Goal: Transaction & Acquisition: Purchase product/service

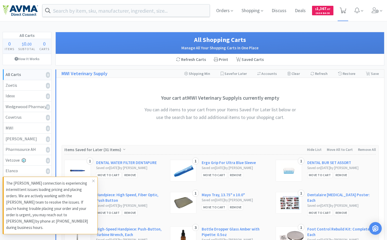
click at [341, 11] on icon at bounding box center [342, 11] width 7 height 6
click at [93, 183] on icon at bounding box center [93, 181] width 3 height 4
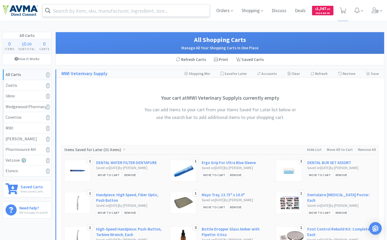
click at [133, 10] on input "text" at bounding box center [125, 10] width 167 height 12
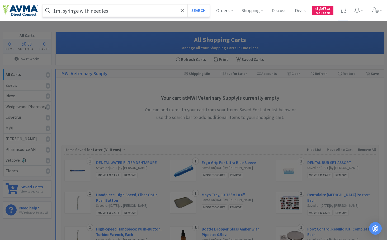
type input "1ml syringe with needles"
click at [187, 4] on button "Search" at bounding box center [198, 10] width 22 height 12
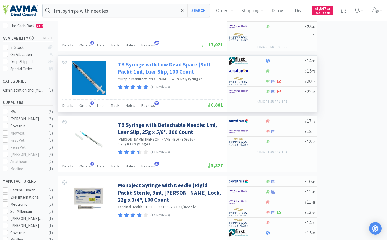
scroll to position [105, 0]
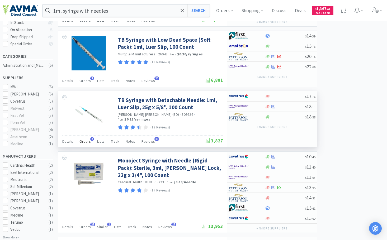
click at [82, 141] on span "Orders" at bounding box center [84, 141] width 11 height 5
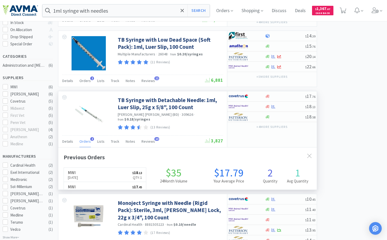
scroll to position [131, 258]
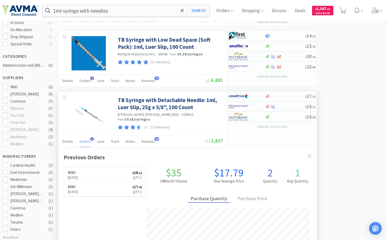
click at [82, 141] on span "Orders" at bounding box center [84, 141] width 11 height 5
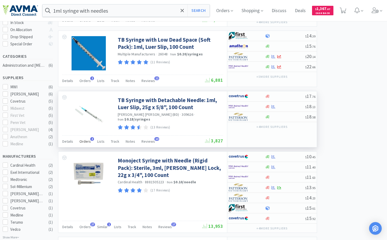
click at [82, 140] on span "Orders" at bounding box center [84, 141] width 11 height 5
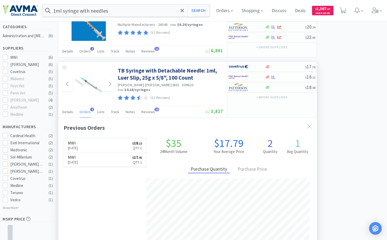
scroll to position [105, 0]
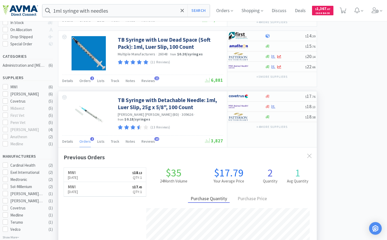
click at [84, 142] on span "Orders" at bounding box center [84, 141] width 11 height 5
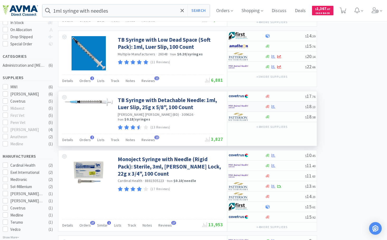
click at [302, 105] on div at bounding box center [284, 107] width 40 height 4
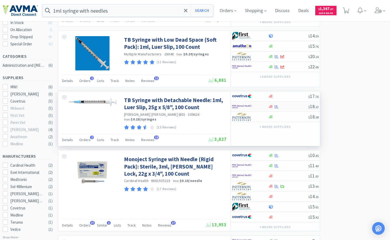
select select "1"
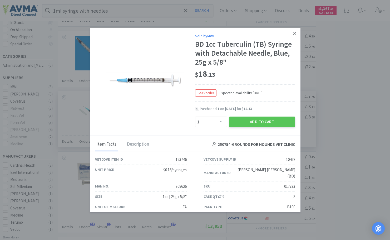
click at [293, 33] on icon at bounding box center [294, 33] width 3 height 3
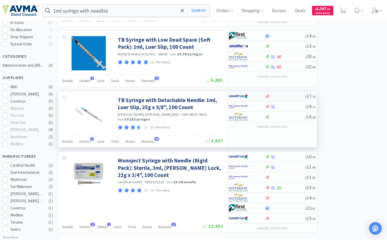
click at [269, 96] on div at bounding box center [266, 96] width 5 height 4
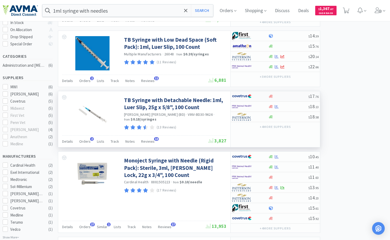
select select "1"
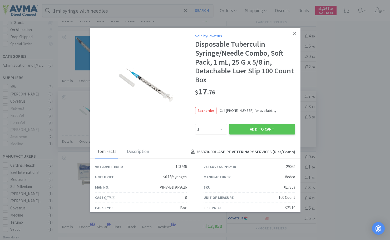
click at [293, 35] on link at bounding box center [294, 33] width 9 height 11
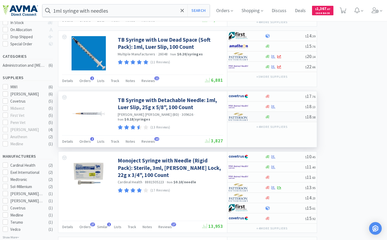
click at [283, 118] on div at bounding box center [284, 117] width 40 height 4
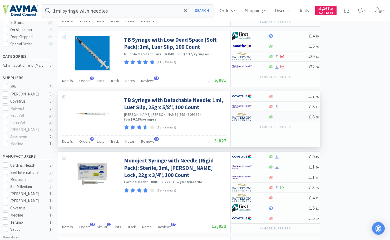
select select "1"
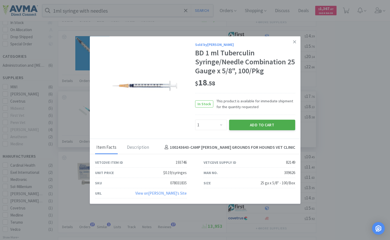
click at [267, 127] on button "Add to Cart" at bounding box center [262, 124] width 66 height 11
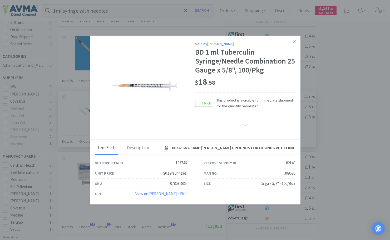
select select "1"
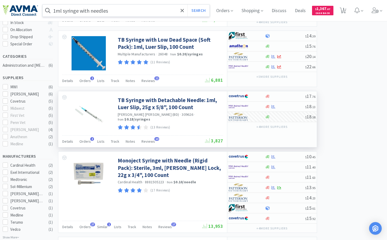
click at [56, 11] on input "1ml syringe with needles" at bounding box center [125, 10] width 167 height 12
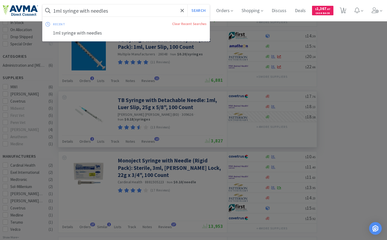
click at [54, 11] on input "1ml syringe with needles" at bounding box center [125, 10] width 167 height 12
click at [56, 11] on input "1ml syringe with needles" at bounding box center [125, 10] width 167 height 12
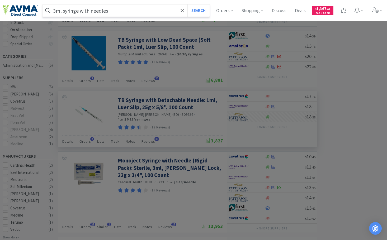
type input "3ml syringe with needles"
click at [187, 4] on button "Search" at bounding box center [198, 10] width 22 height 12
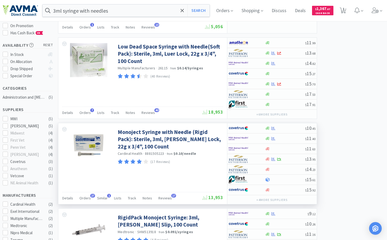
scroll to position [79, 0]
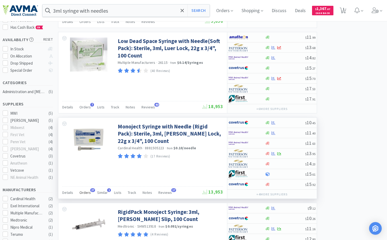
click at [87, 193] on span "Orders" at bounding box center [84, 192] width 11 height 5
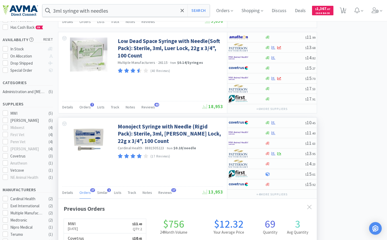
scroll to position [141, 258]
click at [87, 193] on span "Orders" at bounding box center [84, 192] width 11 height 5
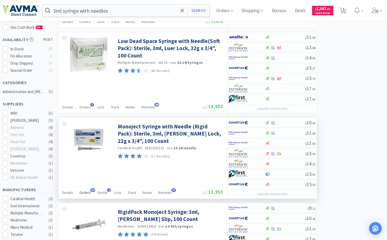
click at [88, 192] on span "Orders" at bounding box center [84, 192] width 11 height 5
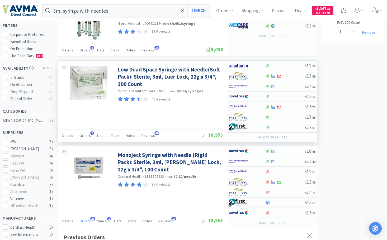
scroll to position [53, 0]
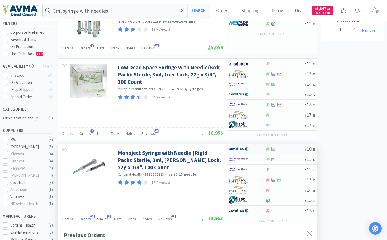
click at [298, 148] on div at bounding box center [284, 149] width 40 height 4
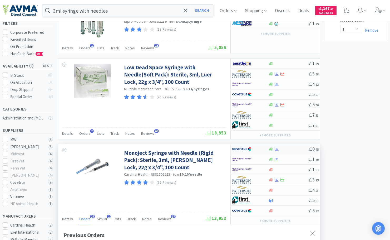
select select "1"
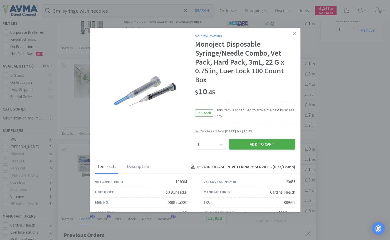
click at [266, 142] on button "Add to Cart" at bounding box center [262, 144] width 66 height 11
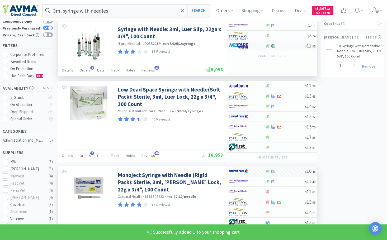
scroll to position [0, 0]
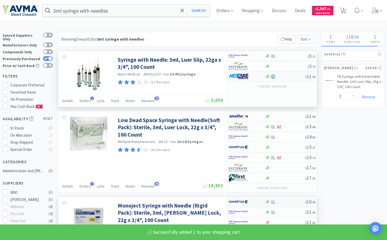
select select "1"
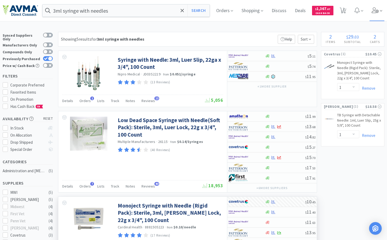
click at [378, 12] on icon at bounding box center [374, 10] width 7 height 6
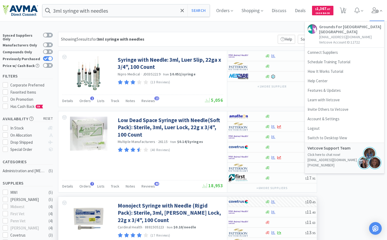
click at [378, 12] on icon at bounding box center [374, 10] width 7 height 6
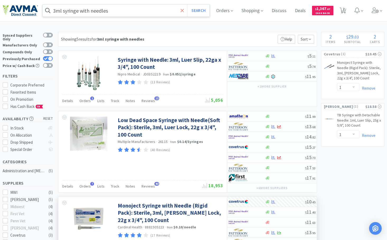
click at [184, 11] on icon at bounding box center [181, 10] width 3 height 5
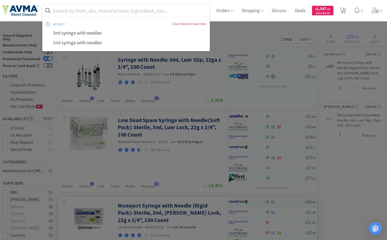
click at [33, 11] on img at bounding box center [20, 10] width 35 height 11
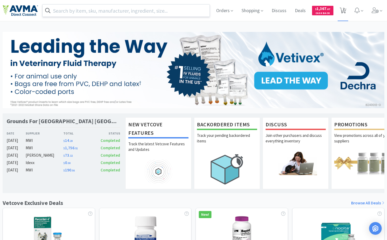
click at [342, 11] on span "2" at bounding box center [343, 8] width 2 height 21
select select "1"
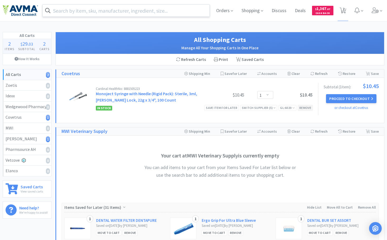
click at [307, 108] on div "Remove" at bounding box center [304, 108] width 15 height 6
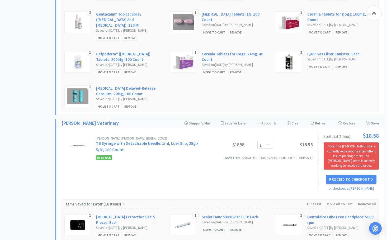
scroll to position [501, 0]
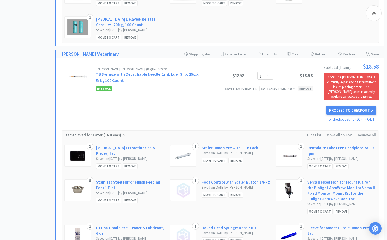
click at [309, 91] on div "Remove" at bounding box center [304, 89] width 15 height 6
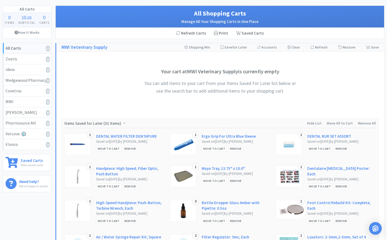
scroll to position [0, 0]
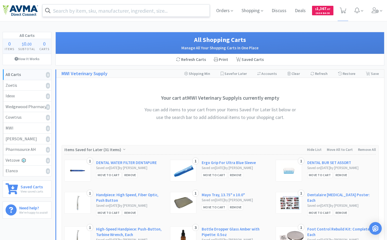
click at [107, 12] on input "text" at bounding box center [125, 10] width 167 height 12
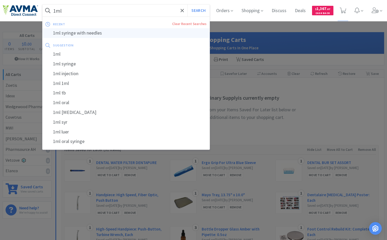
click at [101, 31] on div "1ml syringe with needles" at bounding box center [125, 33] width 167 height 10
type input "1ml syringe with needles"
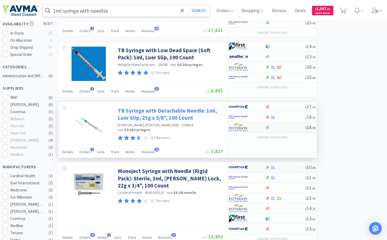
scroll to position [122, 0]
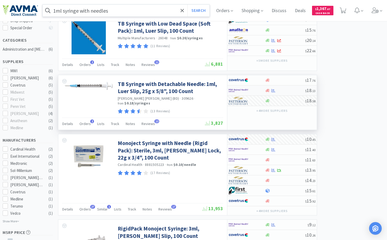
click at [245, 89] on img at bounding box center [238, 90] width 20 height 8
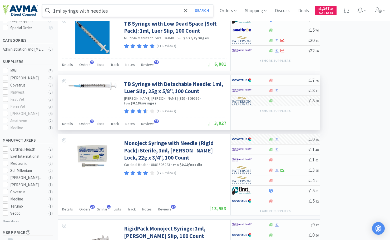
select select "1"
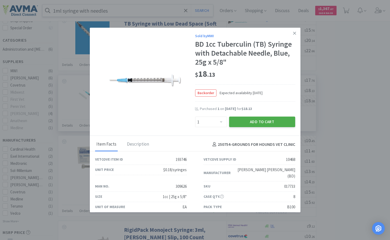
click at [259, 124] on button "Add to Cart" at bounding box center [262, 122] width 66 height 11
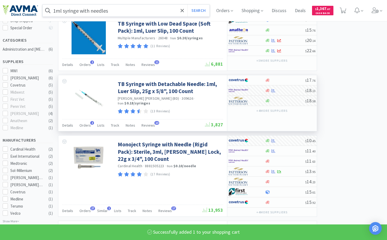
select select "1"
click at [55, 11] on input "1ml syringe with needles" at bounding box center [125, 10] width 167 height 12
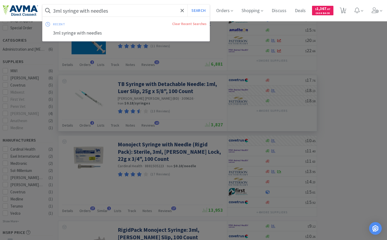
type input "3ml syringe with needles"
click at [187, 4] on button "Search" at bounding box center [198, 10] width 22 height 12
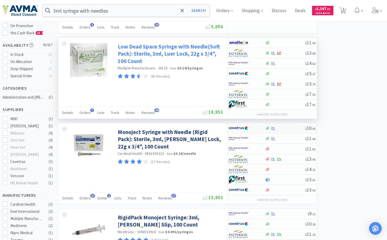
scroll to position [79, 0]
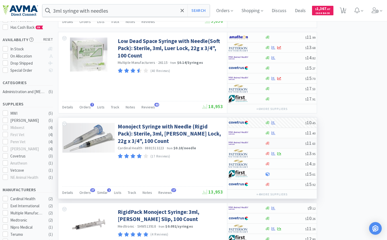
click at [290, 142] on div at bounding box center [284, 143] width 40 height 4
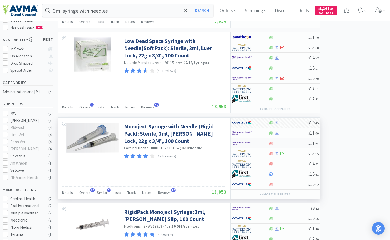
select select "1"
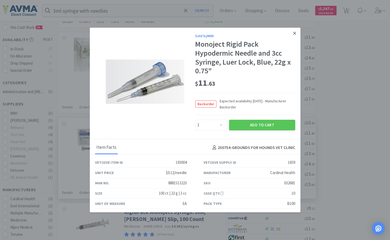
click at [293, 32] on icon at bounding box center [294, 33] width 3 height 5
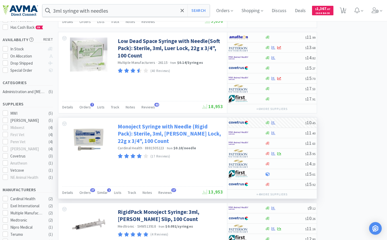
click at [193, 138] on link "Monoject Syringe with Needle (Rigid Pack): Sterile, 3ml, [PERSON_NAME] Lock, 22…" at bounding box center [170, 134] width 104 height 22
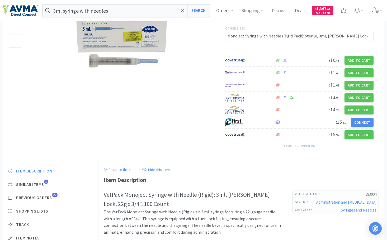
scroll to position [79, 0]
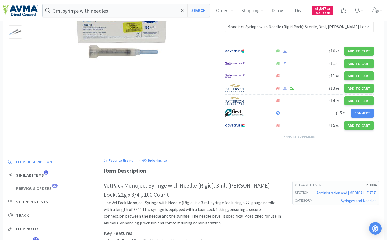
click at [33, 186] on span "Previous Orders" at bounding box center [34, 189] width 36 height 6
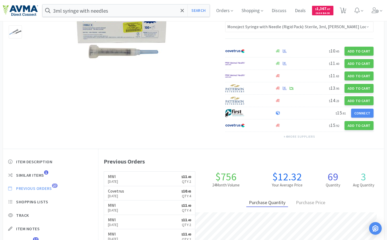
scroll to position [144, 285]
click at [137, 172] on link "MWI Jul 28th, 2025 $ 11 . 40 Qty: 2" at bounding box center [149, 179] width 91 height 15
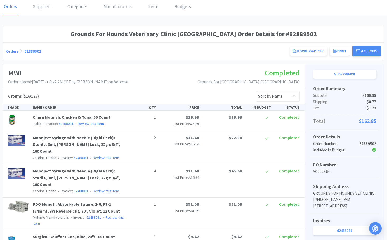
scroll to position [53, 0]
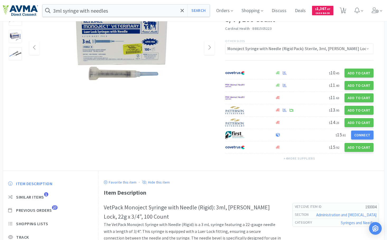
scroll to position [26, 0]
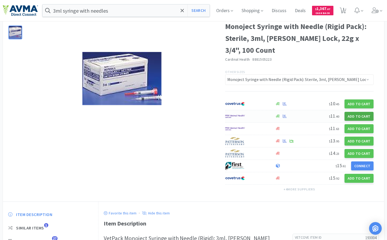
click at [353, 112] on button "Add to Cart" at bounding box center [358, 116] width 29 height 9
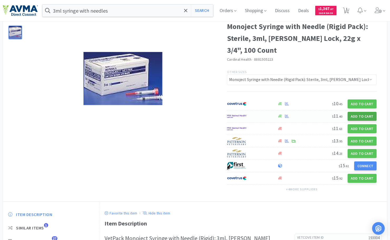
select select "1"
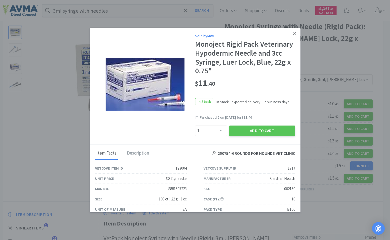
click at [293, 33] on icon at bounding box center [294, 33] width 3 height 5
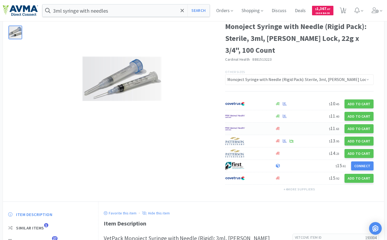
click at [301, 127] on div at bounding box center [293, 129] width 38 height 4
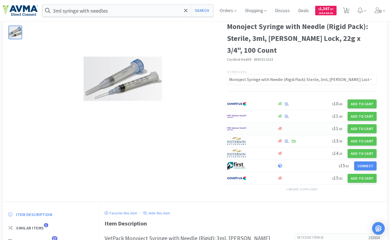
select select "1"
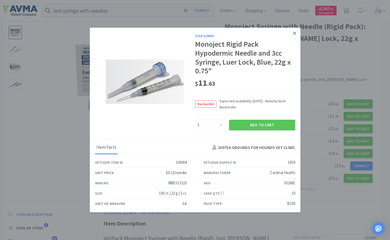
click at [293, 32] on icon at bounding box center [294, 33] width 3 height 5
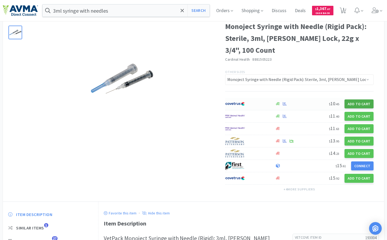
click at [356, 99] on button "Add to Cart" at bounding box center [358, 103] width 29 height 9
select select "1"
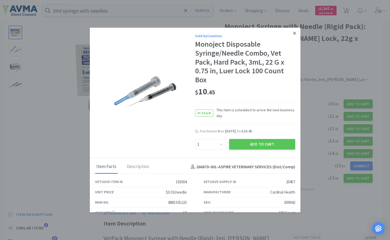
click at [293, 32] on icon at bounding box center [294, 33] width 3 height 3
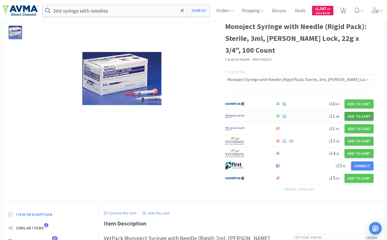
click at [361, 112] on button "Add to Cart" at bounding box center [358, 116] width 29 height 9
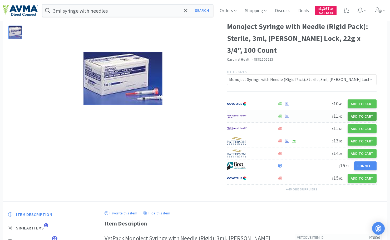
select select "1"
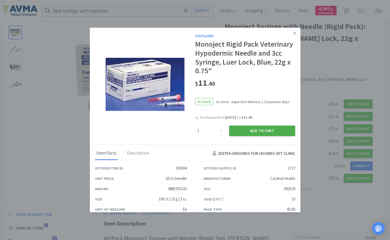
click at [267, 129] on button "Add to Cart" at bounding box center [262, 131] width 66 height 11
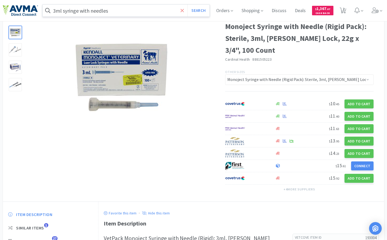
click at [184, 10] on icon at bounding box center [181, 10] width 3 height 5
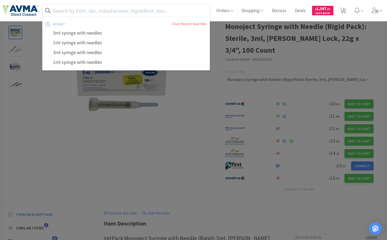
click at [150, 11] on input "text" at bounding box center [125, 10] width 167 height 12
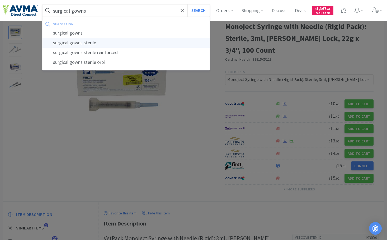
click at [127, 43] on div "surgical gowns sterile" at bounding box center [125, 43] width 167 height 10
type input "surgical gowns sterile"
select select "1"
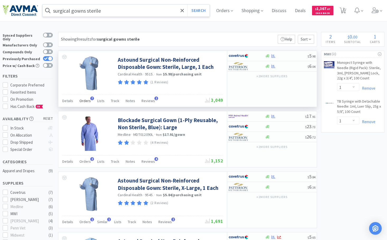
click at [89, 101] on span "Orders" at bounding box center [84, 100] width 11 height 5
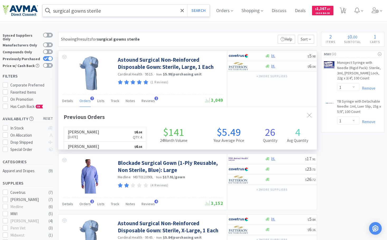
scroll to position [131, 258]
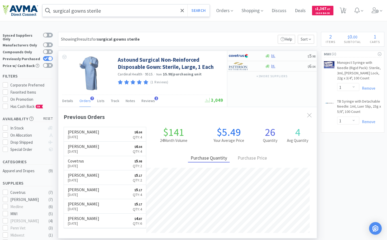
click at [89, 101] on span "Orders" at bounding box center [84, 100] width 11 height 5
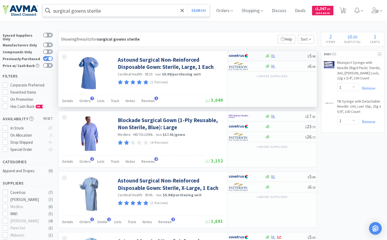
click at [293, 57] on div at bounding box center [285, 56] width 43 height 4
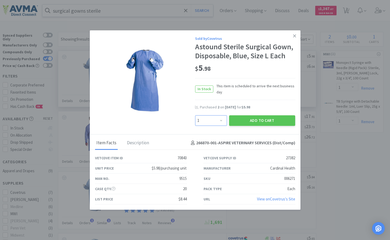
click at [219, 121] on select "Enter Quantity 1 2 3 4 5 6 7 8 9 10 11 12 13 14 15 16 17 18 19 20 Enter Quantity" at bounding box center [211, 120] width 32 height 11
select select "5"
click at [195, 115] on select "Enter Quantity 1 2 3 4 5 6 7 8 9 10 11 12 13 14 15 16 17 18 19 20 Enter Quantity" at bounding box center [211, 120] width 32 height 11
click at [263, 122] on button "Add to Cart" at bounding box center [262, 120] width 66 height 11
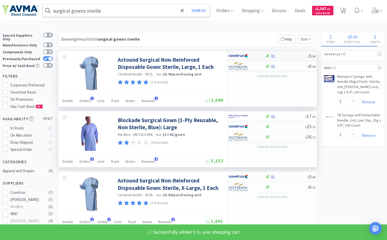
select select "5"
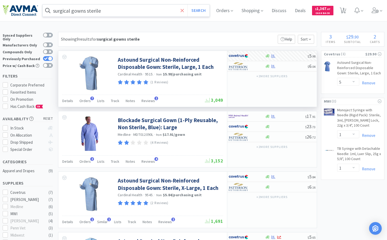
click at [184, 12] on icon at bounding box center [181, 10] width 3 height 5
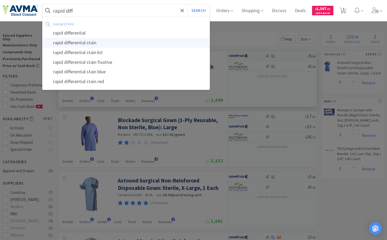
click at [125, 44] on div "rapid differential stain" at bounding box center [125, 43] width 167 height 10
type input "rapid differential stain"
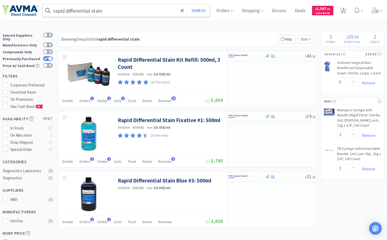
select select "1"
select select "2"
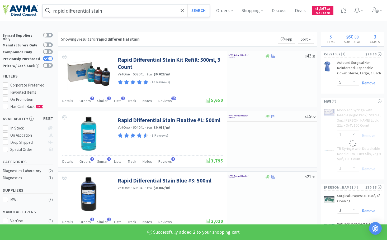
select select "2"
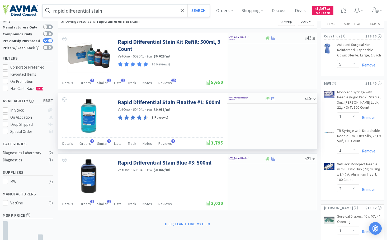
scroll to position [26, 0]
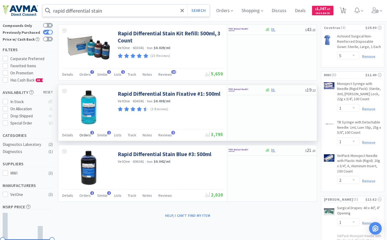
click at [87, 136] on span "Orders" at bounding box center [84, 135] width 11 height 5
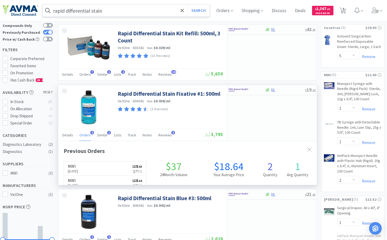
scroll to position [131, 258]
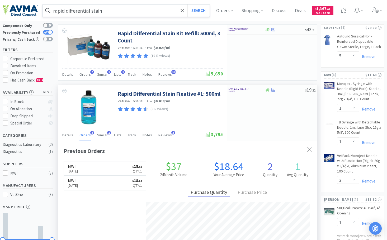
click at [87, 136] on span "Orders" at bounding box center [84, 135] width 11 height 5
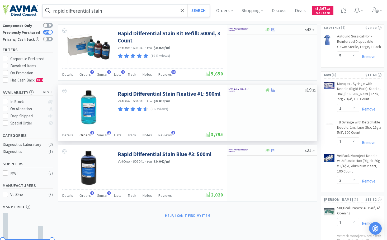
click at [81, 134] on span "Orders" at bounding box center [84, 135] width 11 height 5
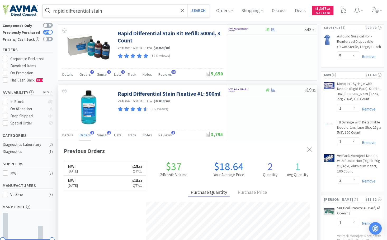
click at [81, 134] on span "Orders" at bounding box center [84, 135] width 11 height 5
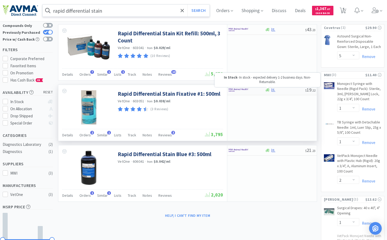
click at [266, 90] on icon at bounding box center [267, 90] width 4 height 4
select select "1"
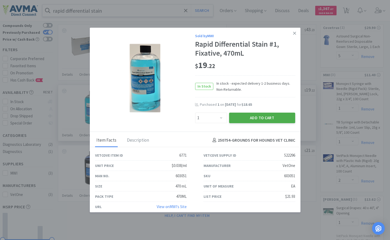
click at [266, 116] on button "Add to Cart" at bounding box center [262, 118] width 66 height 11
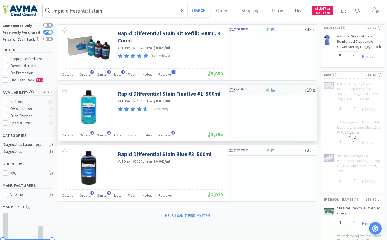
select select "1"
select select "2"
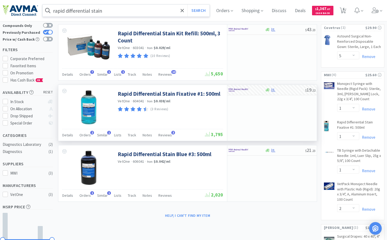
select select "1"
drag, startPoint x: 186, startPoint y: 11, endPoint x: 171, endPoint y: 13, distance: 15.7
click at [184, 11] on icon at bounding box center [181, 10] width 3 height 3
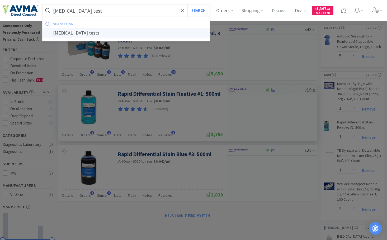
click at [121, 30] on div "[MEDICAL_DATA] tests" at bounding box center [125, 33] width 167 height 10
type input "[MEDICAL_DATA] tests"
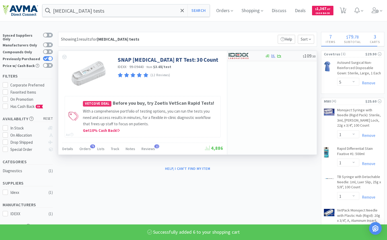
click at [258, 57] on div at bounding box center [246, 55] width 36 height 9
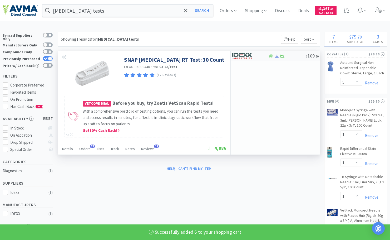
select select "1"
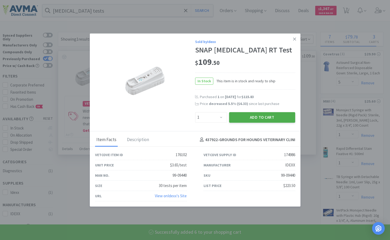
click at [258, 119] on button "Add to Cart" at bounding box center [262, 117] width 66 height 11
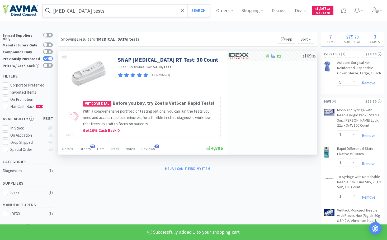
select select "6"
select select "1"
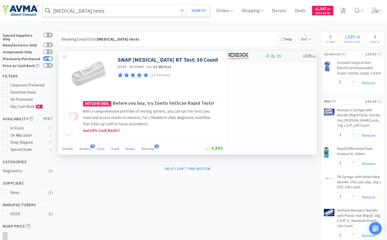
select select "2"
select select "1"
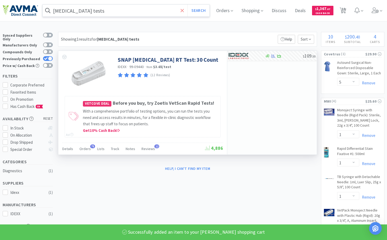
click at [184, 9] on icon at bounding box center [181, 10] width 3 height 5
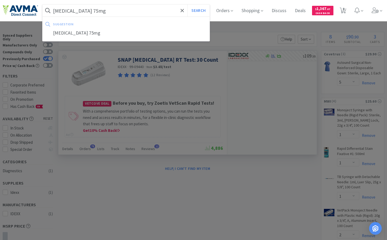
type input "[MEDICAL_DATA] 75mg"
click at [187, 4] on button "Search" at bounding box center [198, 10] width 22 height 12
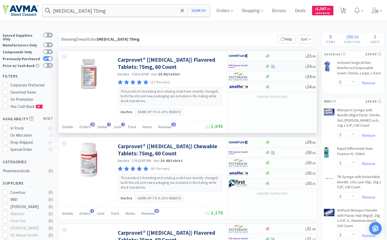
click at [285, 67] on div at bounding box center [284, 66] width 40 height 4
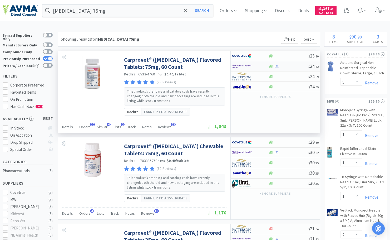
select select "1"
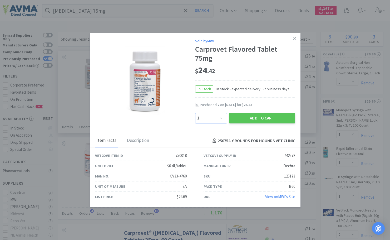
click at [223, 119] on select "Enter Quantity 1 2 3 4 5 6 7 8 9 10 11 12 13 14 15 16 17 18 19 20 Enter Quantity" at bounding box center [211, 118] width 32 height 11
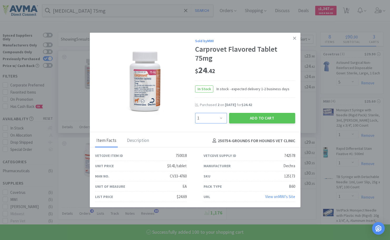
select select "100"
select select "2"
click at [195, 113] on select "Enter Quantity 1 2 3 4 5 6 7 8 9 10 11 12 13 14 15 16 17 18 19 20 Enter Quantity" at bounding box center [211, 118] width 32 height 11
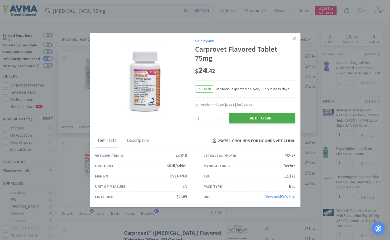
click at [255, 118] on button "Add to Cart" at bounding box center [262, 118] width 66 height 11
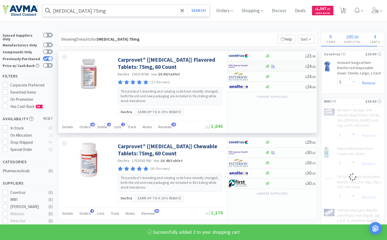
select select "2"
select select "1"
select select "2"
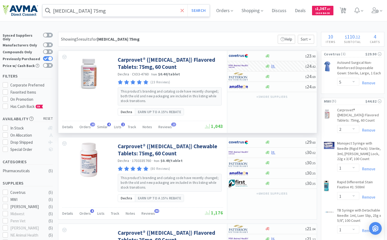
click at [184, 11] on icon at bounding box center [181, 10] width 3 height 5
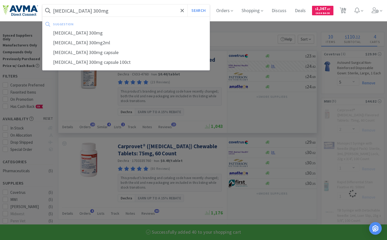
type input "[MEDICAL_DATA] 300mg"
click at [187, 4] on button "Search" at bounding box center [198, 10] width 22 height 12
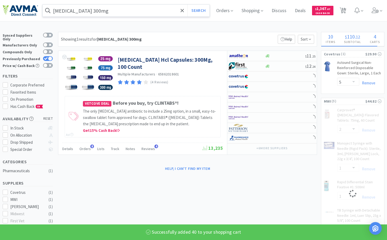
select select "1"
select select "40"
select select "2"
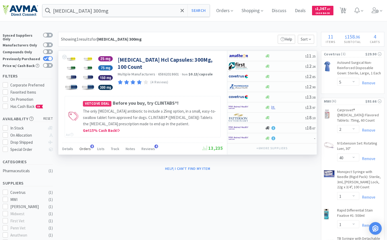
click at [84, 151] on span "Orders" at bounding box center [84, 148] width 11 height 5
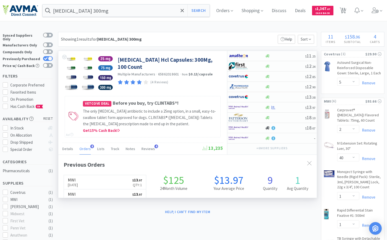
scroll to position [141, 258]
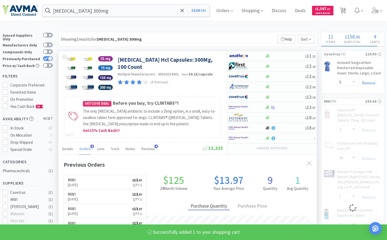
click at [84, 151] on span "Orders" at bounding box center [84, 148] width 11 height 5
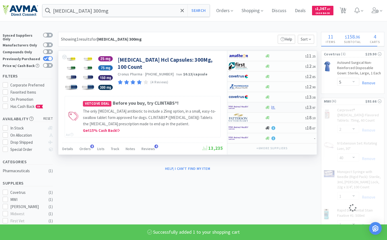
click at [286, 108] on div at bounding box center [284, 107] width 40 height 4
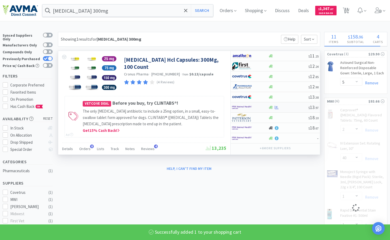
select select "1"
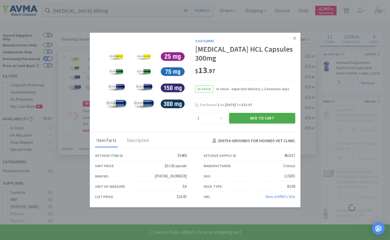
click at [263, 116] on button "Add to Cart" at bounding box center [262, 118] width 66 height 11
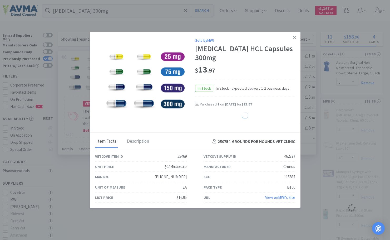
select select "1"
select select "2"
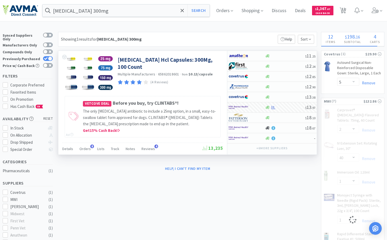
select select "1"
select select "40"
select select "2"
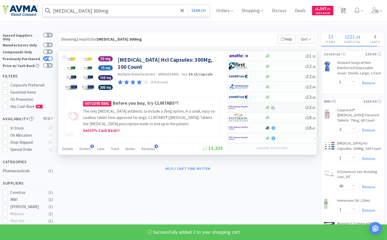
select select "2"
select select "100"
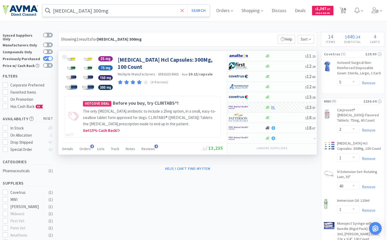
click at [184, 11] on icon at bounding box center [181, 10] width 3 height 5
select select "2"
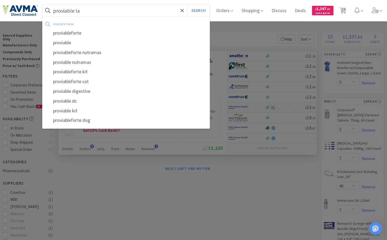
type input "proviable lar"
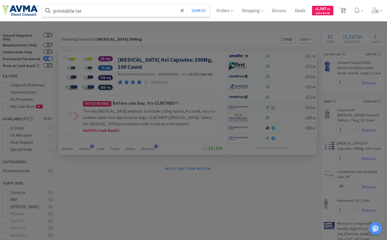
select select "1"
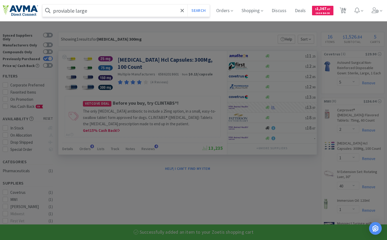
type input "proviable large"
click at [187, 4] on button "Search" at bounding box center [198, 10] width 22 height 12
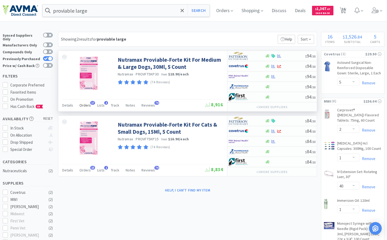
click at [86, 104] on span "Orders" at bounding box center [84, 105] width 11 height 5
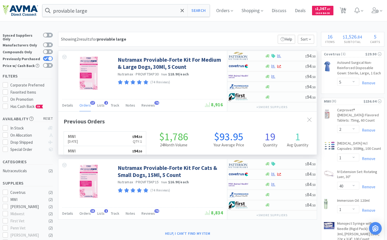
scroll to position [141, 258]
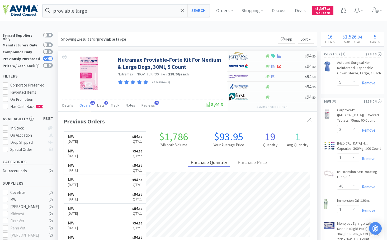
click at [86, 104] on span "Orders" at bounding box center [84, 105] width 11 height 5
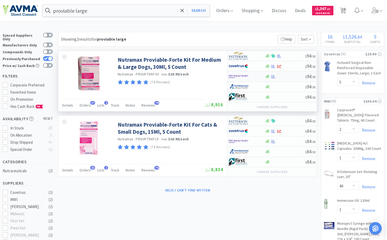
click at [296, 78] on div at bounding box center [284, 77] width 40 height 4
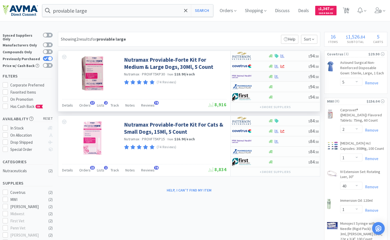
select select "1"
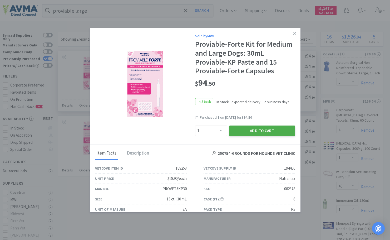
click at [253, 129] on button "Add to Cart" at bounding box center [262, 131] width 66 height 11
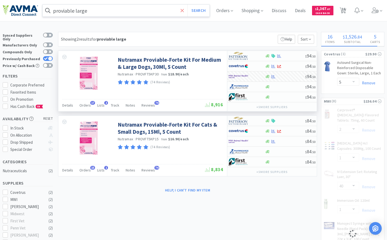
select select "1"
select select "2"
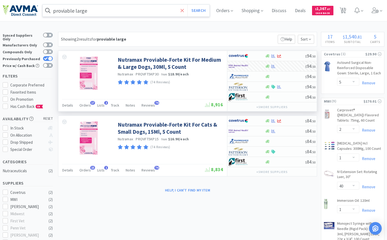
click at [184, 9] on icon at bounding box center [181, 10] width 3 height 3
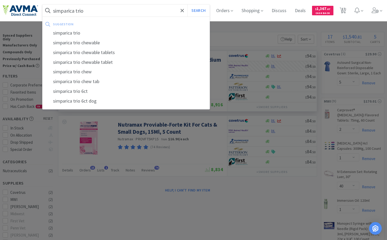
type input "simparica trio"
click at [187, 4] on button "Search" at bounding box center [198, 10] width 22 height 12
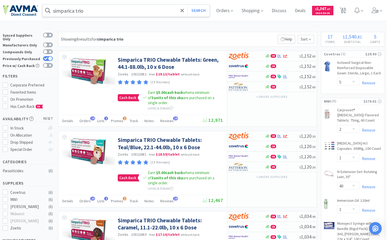
select select "10"
select select "2"
select select "1"
select select "10"
select select "2"
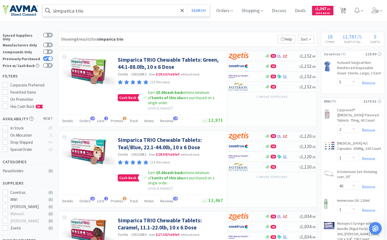
select select "1"
click at [369, 82] on link "Remove" at bounding box center [367, 82] width 16 height 5
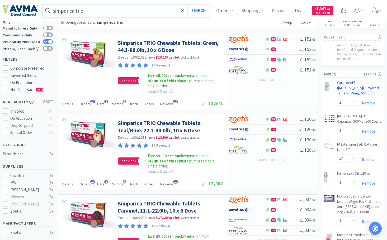
scroll to position [26, 0]
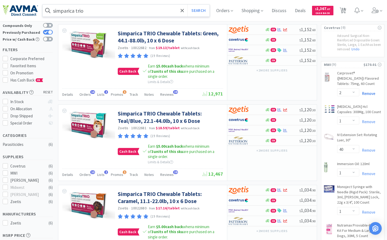
click at [372, 92] on link "Remove" at bounding box center [367, 93] width 16 height 5
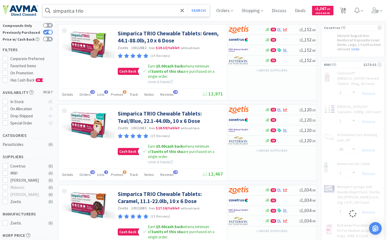
select select "1"
select select "2"
select select "40"
select select "1"
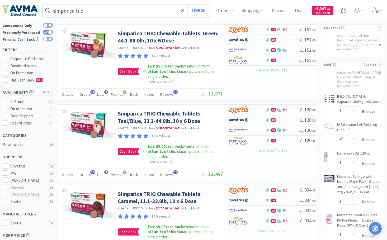
click at [367, 111] on link "Remove" at bounding box center [367, 111] width 16 height 5
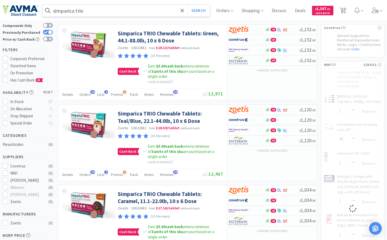
select select "1"
select select "2"
select select "40"
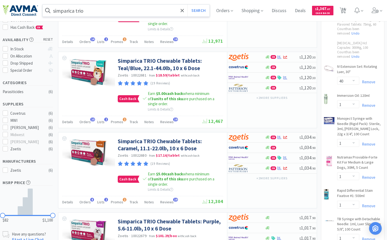
scroll to position [105, 0]
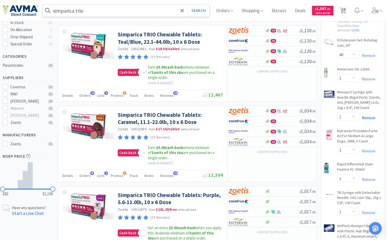
click at [364, 115] on link "Remove" at bounding box center [367, 117] width 16 height 5
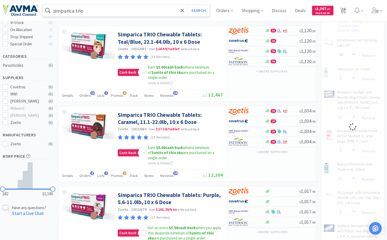
select select "2"
select select "1"
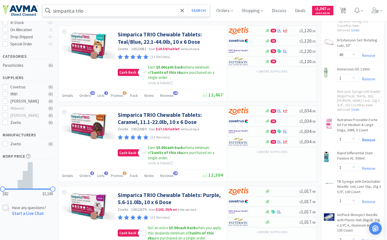
click at [367, 137] on link "Remove" at bounding box center [367, 139] width 16 height 5
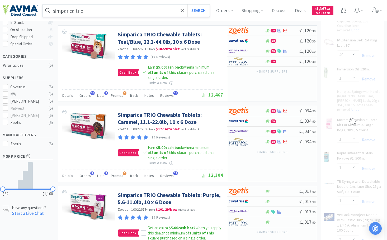
select select "2"
select select "1"
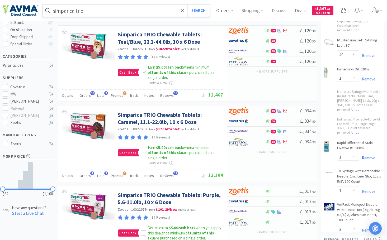
click at [369, 155] on link "Remove" at bounding box center [367, 157] width 16 height 5
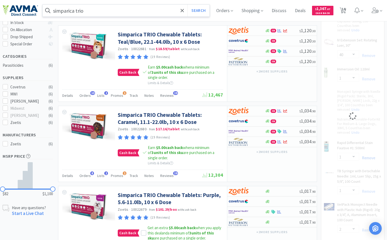
select select "2"
select select "1"
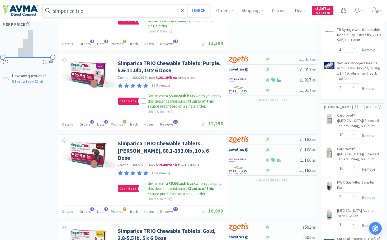
scroll to position [211, 0]
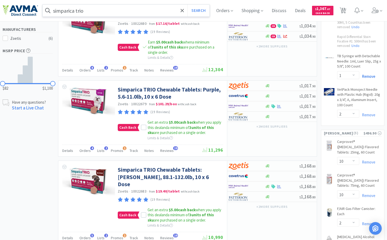
click at [370, 74] on link "Remove" at bounding box center [367, 76] width 16 height 5
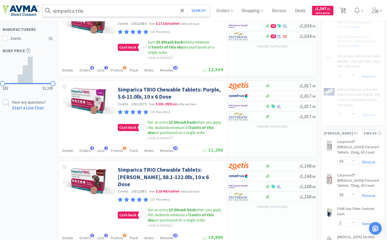
select select "2"
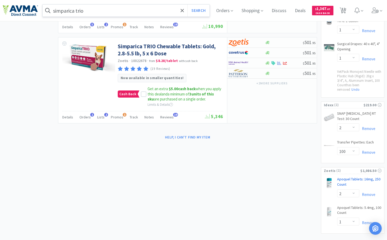
scroll to position [426, 0]
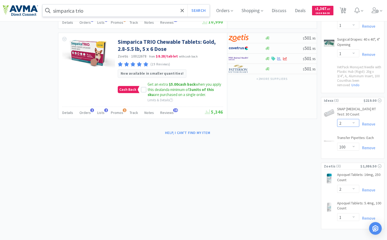
click at [354, 119] on select "Enter Quantity 1 2 3 4 5 6 7 8 9 10 11 12 13 14 15 16 17 18 19 20 Enter Quantity" at bounding box center [348, 123] width 22 height 8
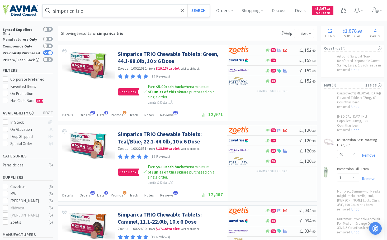
scroll to position [0, 0]
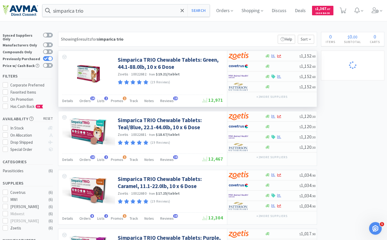
select select "40"
select select "1"
select select "2"
select select "10"
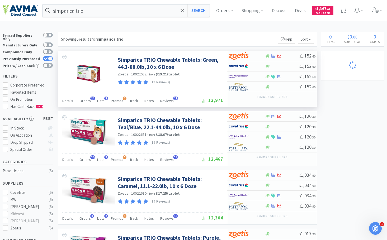
select select "2"
select select "1"
select select "2"
select select "100"
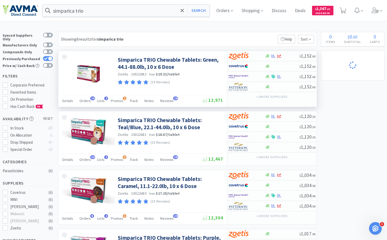
select select "2"
select select "1"
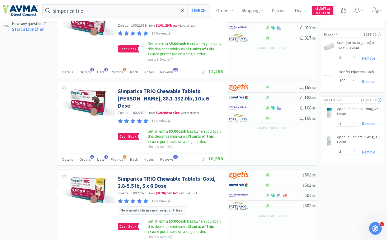
scroll to position [290, 0]
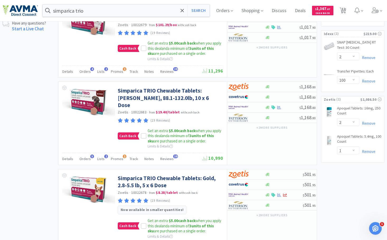
select select "1"
select select "4"
select select "2"
select select "1"
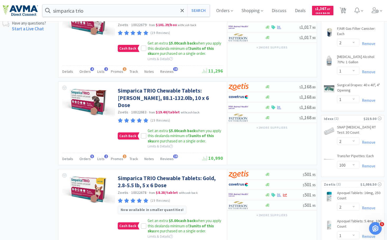
select select "1"
select select "2"
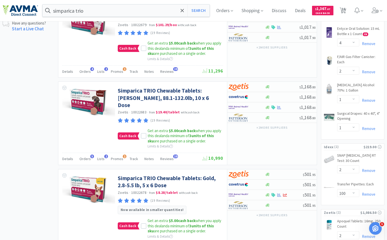
select select "4"
select select "1"
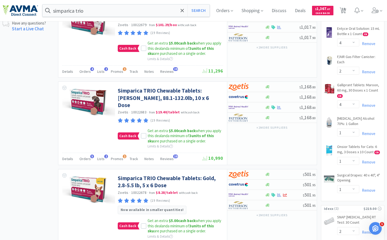
select select "3"
select select "2"
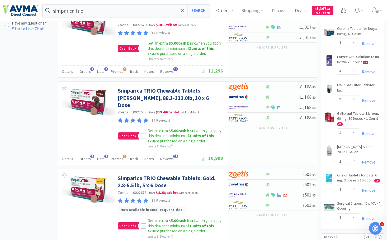
select select "10"
select select "3"
select select "2"
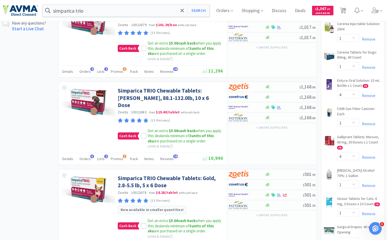
select select "2"
select select "3"
select select "2"
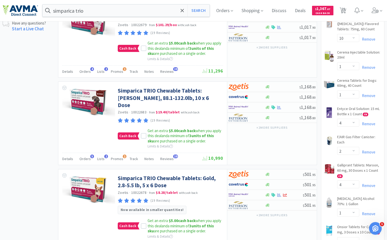
select select "4"
select select "2"
select select "3"
select select "2"
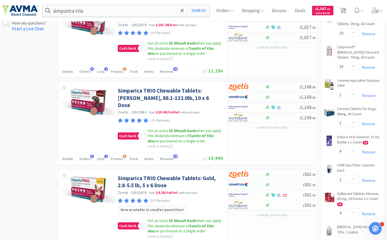
select select "1"
select select "4"
select select "2"
select select "3"
select select "2"
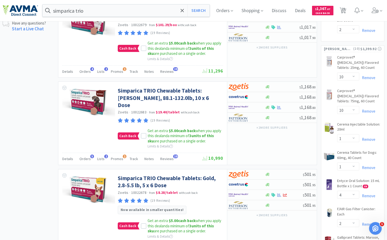
select select "4"
select select "1"
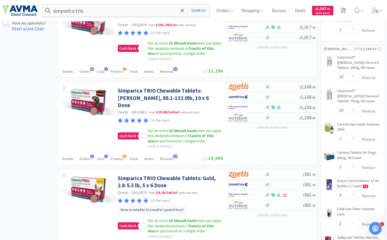
select select "1"
select select "2"
select select "6"
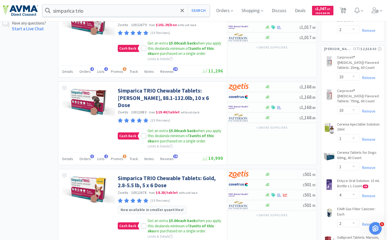
select select "1"
select select "4"
select select "2"
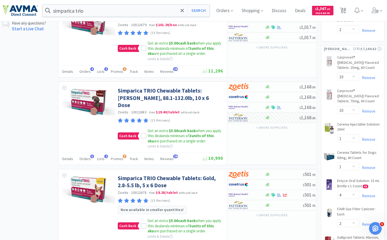
select select "3"
select select "2"
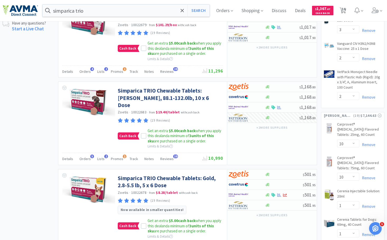
select select "1"
select select "2"
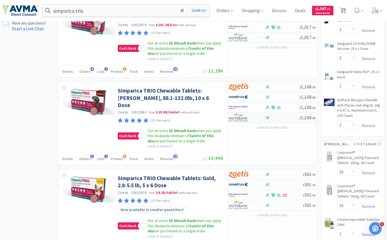
select select "1"
select select "2"
select select "1"
select select "2"
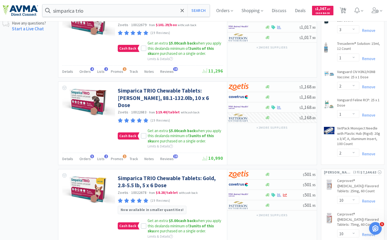
select select "1"
select select "2"
select select "100"
select select "1"
select select "2"
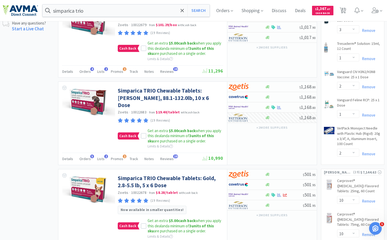
select select "100"
select select "1"
select select "10"
select select "1"
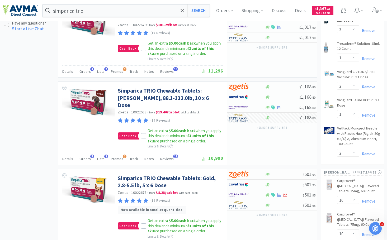
select select "4"
select select "2"
select select "3"
select select "1"
select select "2"
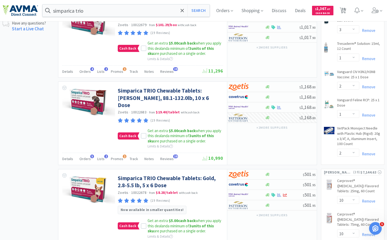
select select "1"
select select "40"
select select "2"
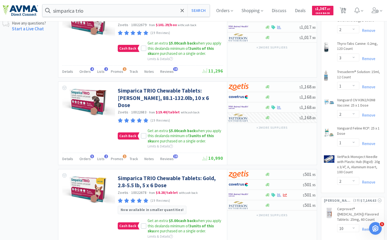
select select "1"
select select "10"
select select "1"
select select "4"
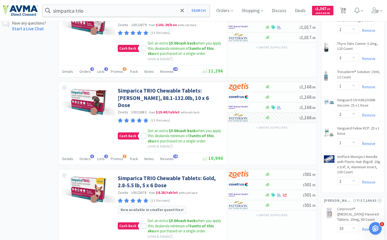
select select "2"
select select "3"
select select "1"
select select "2"
select select "1"
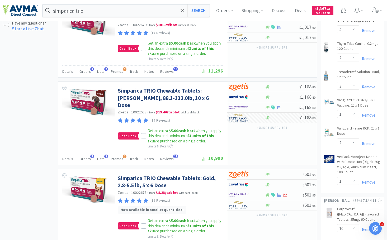
select select "40"
select select "2"
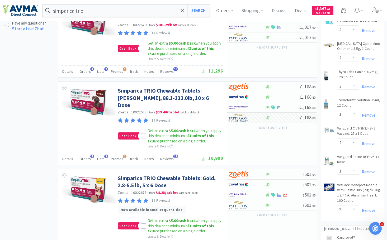
select select "1"
select select "4"
select select "2"
select select "4"
select select "1"
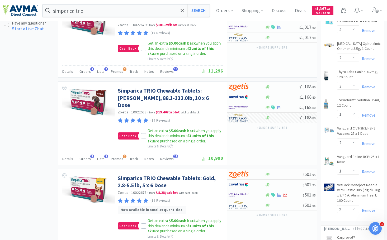
select select "4"
select select "2"
select select "6"
select select "1"
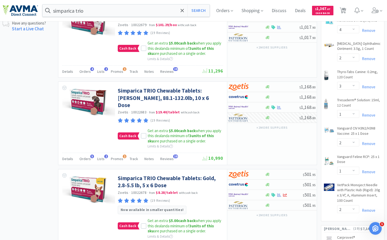
select select "1"
select select "10"
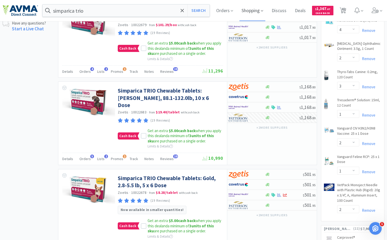
select select "1"
select select "4"
select select "2"
select select "3"
select select "1"
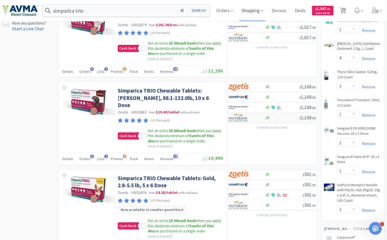
select select "2"
select select "1"
select select "40"
select select "2"
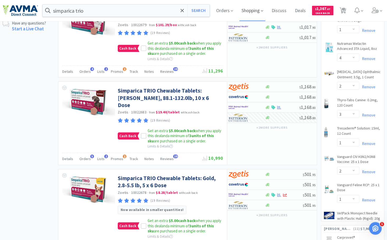
select select "1"
select select "10"
select select "1"
select select "4"
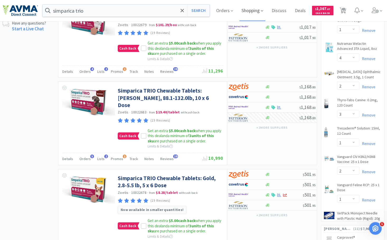
select select "2"
select select "3"
select select "1"
select select "2"
select select "1"
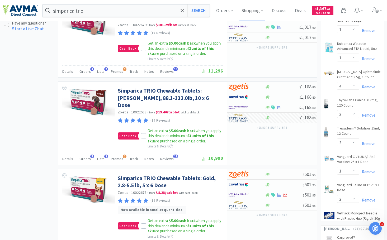
select select "40"
select select "2"
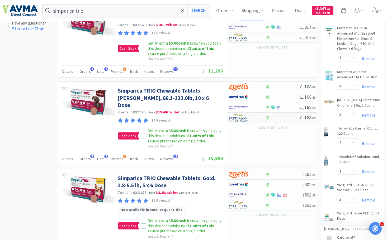
select select "1"
select select "10"
select select "1"
select select "4"
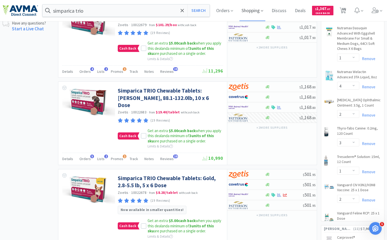
select select "2"
select select "3"
select select "1"
select select "2"
select select "1"
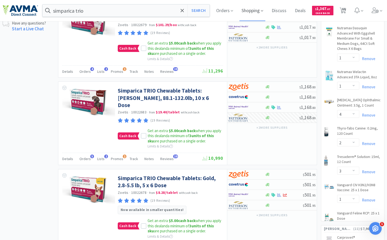
select select "40"
select select "2"
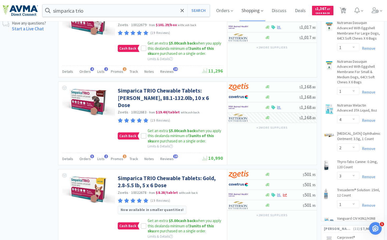
select select "1"
select select "2"
select select "3"
select select "1"
select select "2"
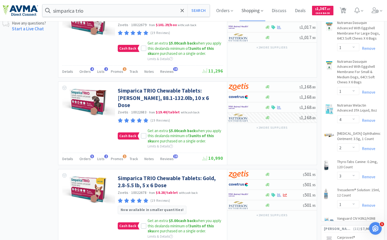
select select "1"
select select "10"
select select "1"
select select "10"
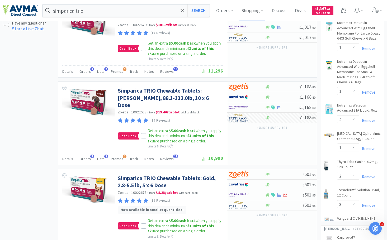
select select "1"
select select "4"
select select "1"
select select "2"
select select "3"
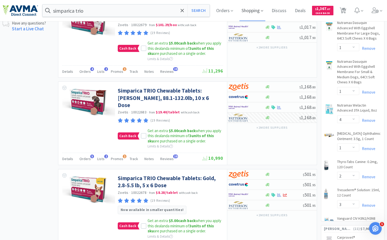
select select "1"
select select "2"
select select "40"
select select "1"
select select "2"
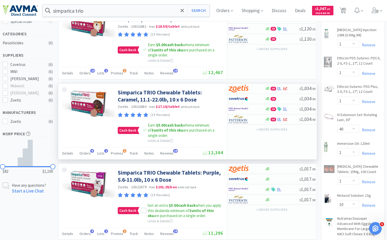
scroll to position [0, 0]
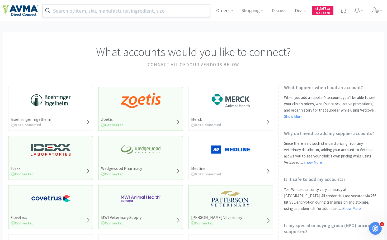
click at [112, 10] on input "text" at bounding box center [125, 10] width 167 height 12
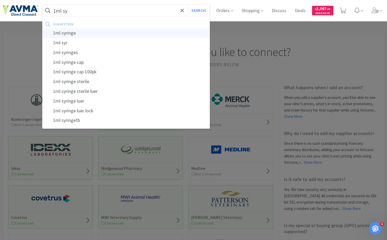
click at [101, 31] on div "1ml syringe" at bounding box center [125, 33] width 167 height 10
type input "1ml syringe"
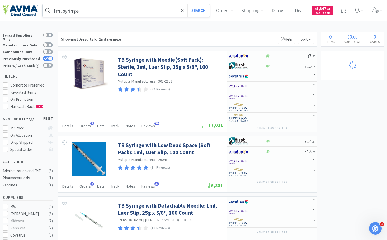
select select "10"
select select "1"
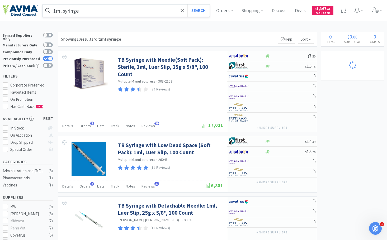
select select "4"
select select "2"
select select "4"
select select "1"
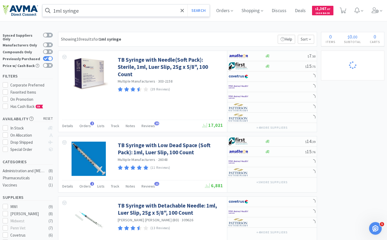
select select "4"
select select "1"
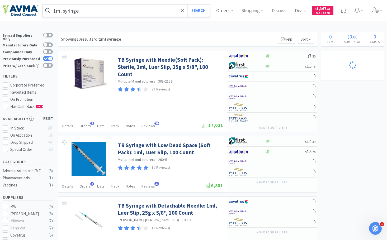
select select "1"
select select "2"
select select "6"
select select "1"
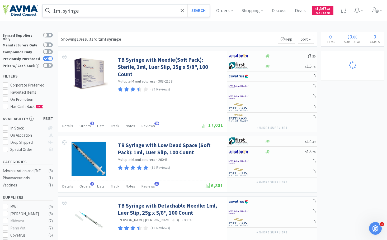
select select "1"
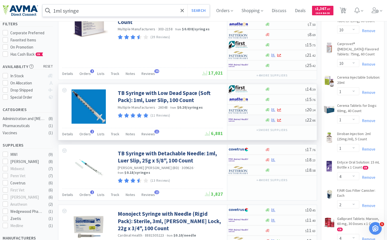
scroll to position [53, 0]
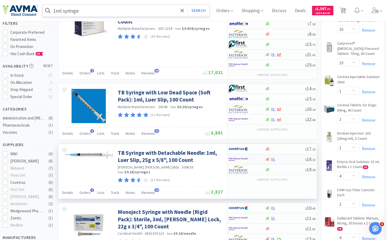
click at [285, 158] on div at bounding box center [284, 159] width 40 height 4
select select "1"
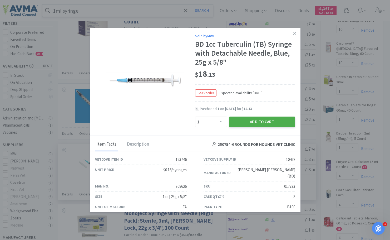
click at [259, 120] on button "Add to Cart" at bounding box center [262, 122] width 66 height 11
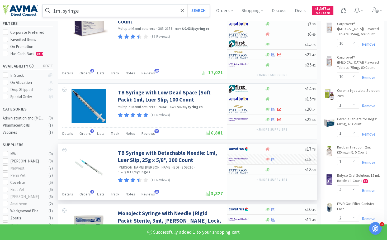
click at [139, 12] on input "1ml syringe" at bounding box center [125, 10] width 167 height 12
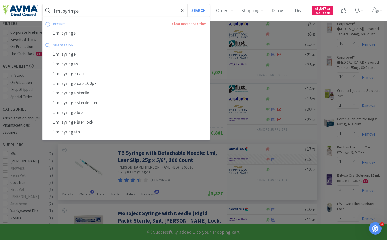
type input "3"
select select "1"
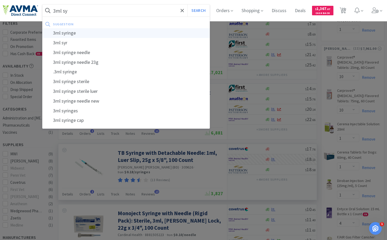
click at [126, 32] on div "3ml syringe" at bounding box center [125, 33] width 167 height 10
type input "3ml syringe"
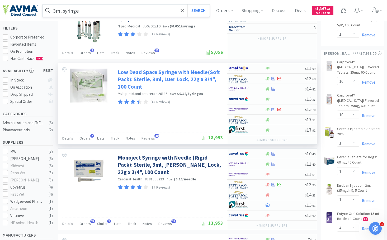
scroll to position [53, 0]
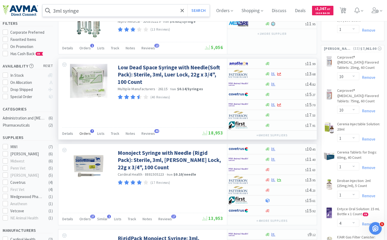
click at [87, 133] on span "Orders" at bounding box center [84, 133] width 11 height 5
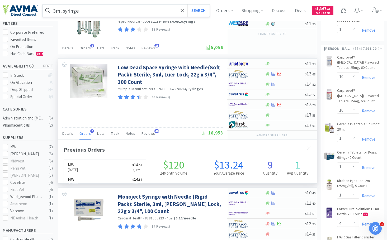
scroll to position [131, 258]
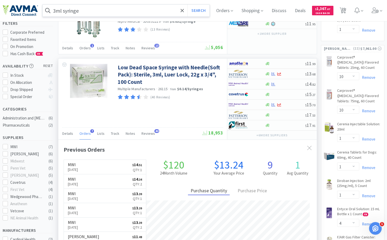
click at [87, 133] on span "Orders" at bounding box center [84, 133] width 11 height 5
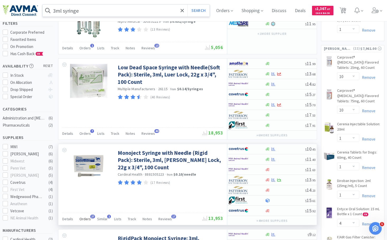
click at [84, 219] on span "Orders" at bounding box center [84, 218] width 11 height 5
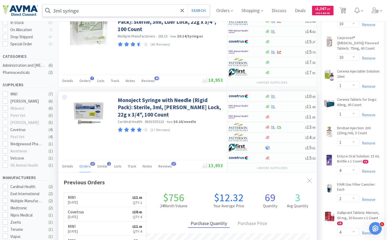
scroll to position [132, 0]
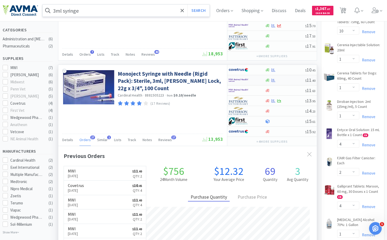
click at [291, 80] on div at bounding box center [284, 80] width 40 height 4
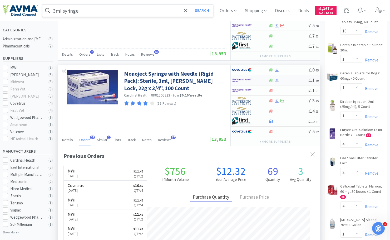
select select "1"
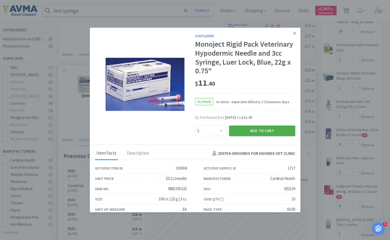
click at [264, 129] on button "Add to Cart" at bounding box center [262, 131] width 66 height 11
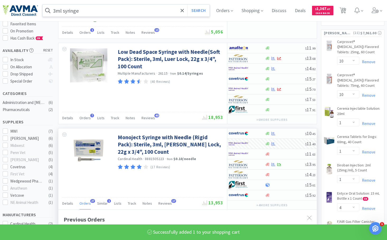
scroll to position [26, 0]
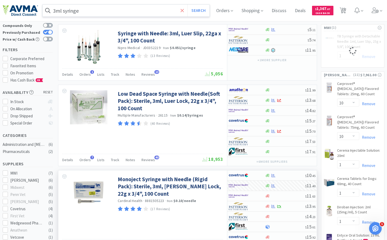
select select "1"
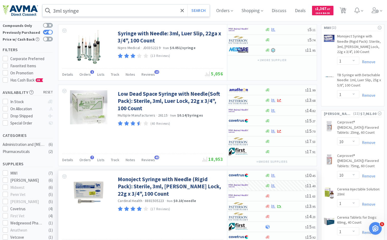
click at [172, 11] on input "3ml syringe" at bounding box center [125, 10] width 167 height 12
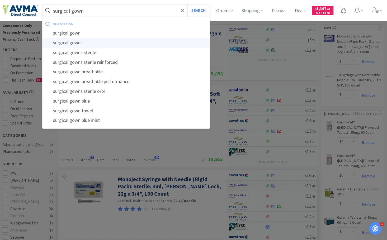
click at [107, 45] on div "surgical gowns" at bounding box center [125, 43] width 167 height 10
type input "surgical gowns"
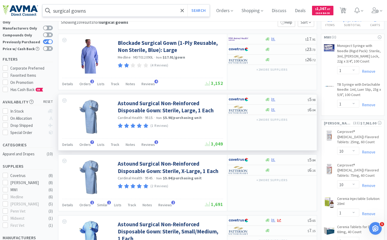
scroll to position [26, 0]
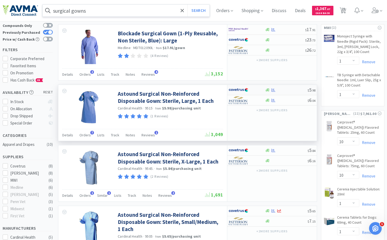
click at [290, 90] on div at bounding box center [285, 90] width 43 height 4
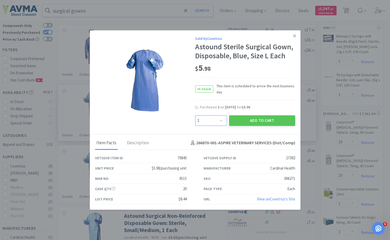
click at [219, 118] on select "Enter Quantity 1 2 3 4 5 6 7 8 9 10 11 12 13 14 15 16 17 18 19 20 Enter Quantity" at bounding box center [211, 120] width 32 height 11
select select "5"
click at [195, 115] on select "Enter Quantity 1 2 3 4 5 6 7 8 9 10 11 12 13 14 15 16 17 18 19 20 Enter Quantity" at bounding box center [211, 120] width 32 height 11
click at [269, 120] on button "Add to Cart" at bounding box center [262, 120] width 66 height 11
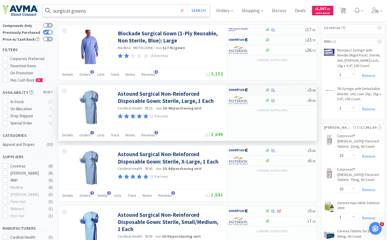
click at [183, 11] on span at bounding box center [182, 10] width 6 height 11
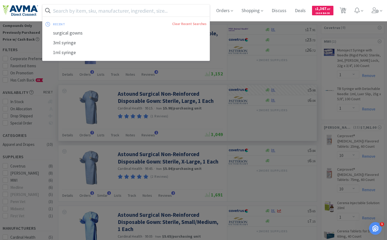
click at [154, 11] on input "text" at bounding box center [125, 10] width 167 height 12
select select "5"
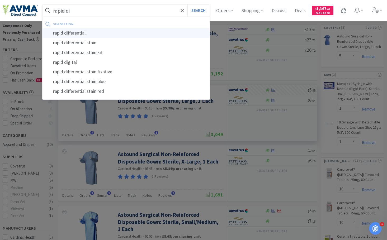
click at [136, 35] on div "rapid differential" at bounding box center [125, 33] width 167 height 10
type input "rapid differential"
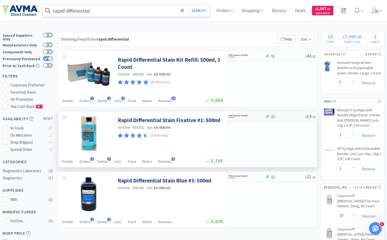
click at [293, 117] on div at bounding box center [284, 116] width 40 height 4
select select "1"
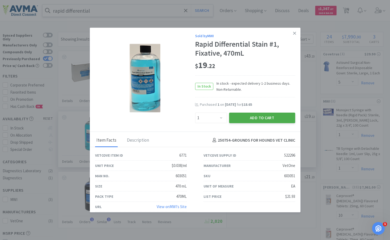
click at [258, 117] on button "Add to Cart" at bounding box center [262, 118] width 66 height 11
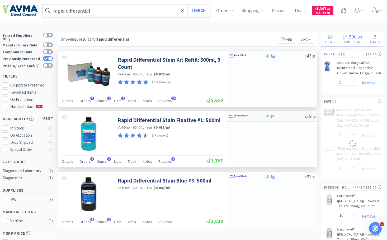
select select "1"
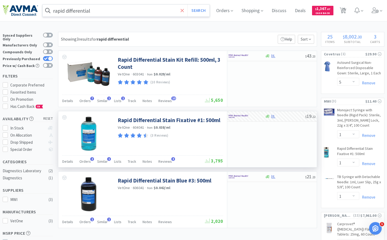
click at [184, 10] on icon at bounding box center [181, 10] width 3 height 5
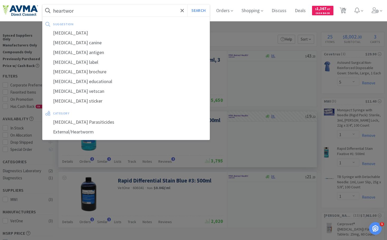
click at [116, 33] on div "[MEDICAL_DATA]" at bounding box center [125, 33] width 167 height 10
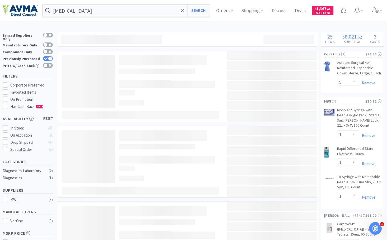
click at [116, 12] on input "[MEDICAL_DATA]" at bounding box center [125, 10] width 167 height 12
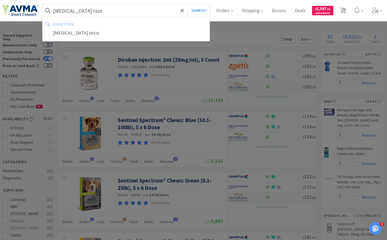
type input "[MEDICAL_DATA] test"
click at [187, 4] on button "Search" at bounding box center [198, 10] width 22 height 12
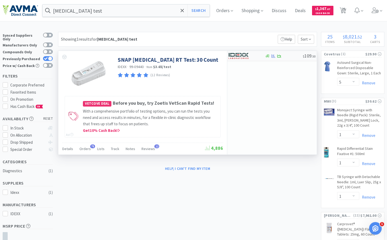
click at [291, 55] on div at bounding box center [283, 56] width 38 height 4
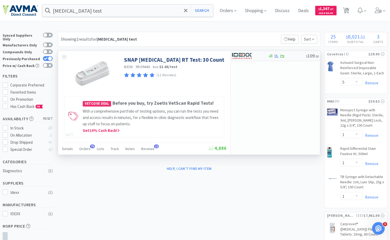
select select "1"
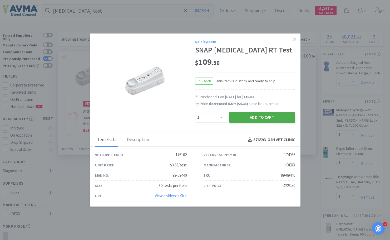
click at [263, 116] on button "Add to Cart" at bounding box center [262, 117] width 66 height 11
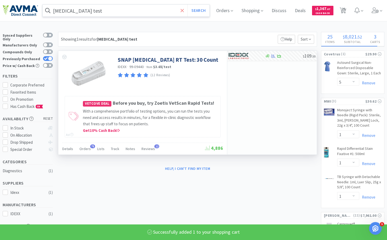
click at [184, 11] on icon at bounding box center [181, 10] width 3 height 5
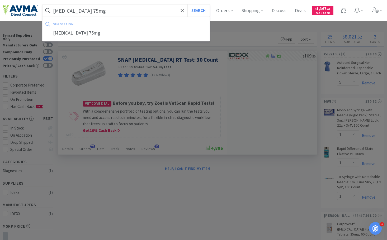
type input "[MEDICAL_DATA] 75mg"
click at [187, 4] on button "Search" at bounding box center [198, 10] width 22 height 12
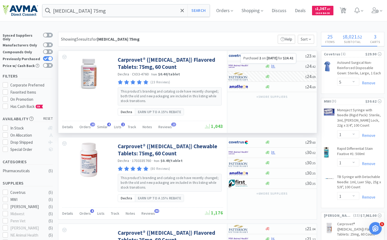
select select "1"
click at [291, 67] on div at bounding box center [284, 66] width 40 height 4
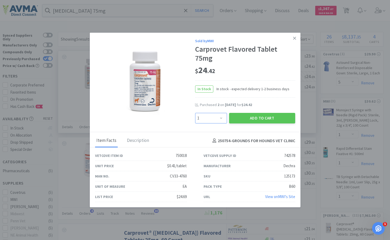
click at [221, 118] on select "Enter Quantity 1 2 3 4 5 6 7 8 9 10 11 12 13 14 15 16 17 18 19 20 Enter Quantity" at bounding box center [211, 118] width 32 height 11
select select "2"
click at [195, 113] on select "Enter Quantity 1 2 3 4 5 6 7 8 9 10 11 12 13 14 15 16 17 18 19 20 Enter Quantity" at bounding box center [211, 118] width 32 height 11
click at [264, 117] on button "Add to Cart" at bounding box center [262, 118] width 66 height 11
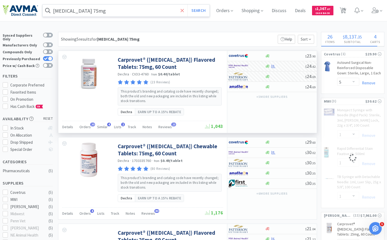
click at [184, 11] on icon at bounding box center [181, 10] width 3 height 3
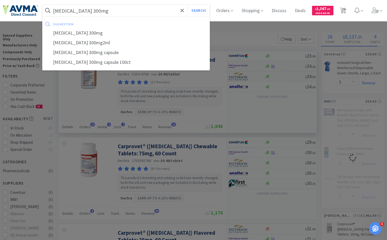
type input "[MEDICAL_DATA] 300mg"
click at [187, 4] on button "Search" at bounding box center [198, 10] width 22 height 12
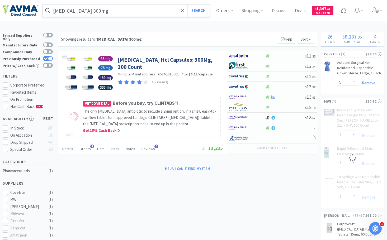
select select "2"
select select "1"
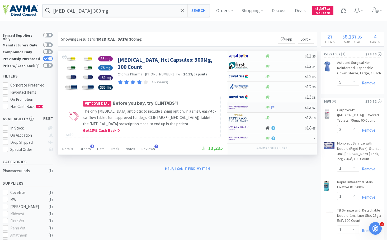
click at [287, 108] on div at bounding box center [284, 107] width 40 height 4
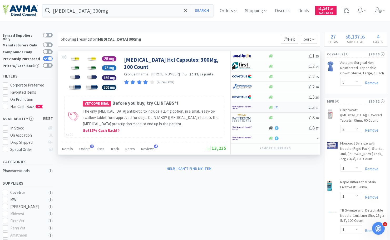
select select "1"
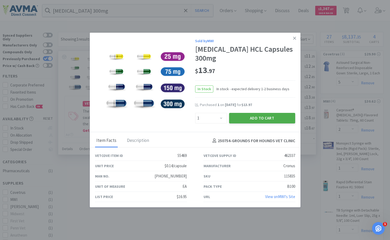
click at [269, 118] on button "Add to Cart" at bounding box center [262, 118] width 66 height 11
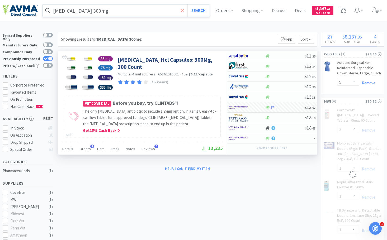
click at [183, 10] on span at bounding box center [182, 10] width 6 height 11
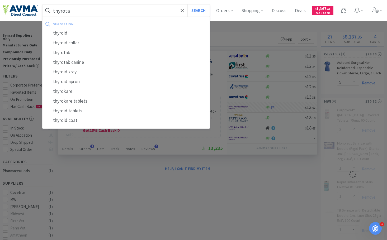
type input "thyrotab"
select select "1"
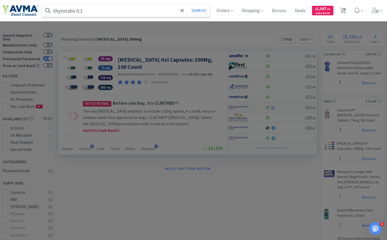
type input "thyrotabs 0.1"
click at [187, 4] on button "Search" at bounding box center [198, 10] width 22 height 12
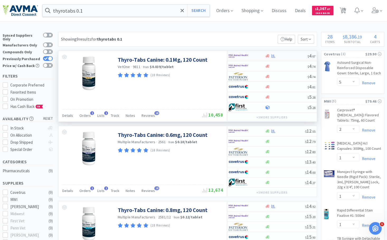
click at [289, 57] on div at bounding box center [285, 56] width 43 height 4
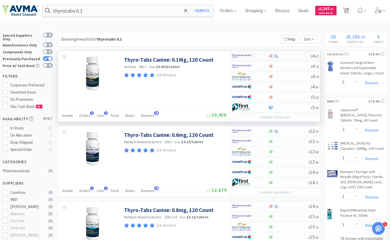
select select "1"
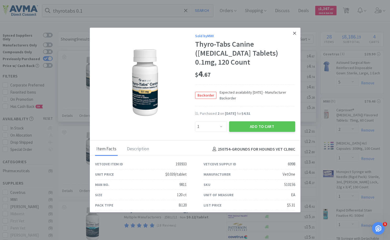
click at [293, 35] on icon at bounding box center [294, 33] width 3 height 5
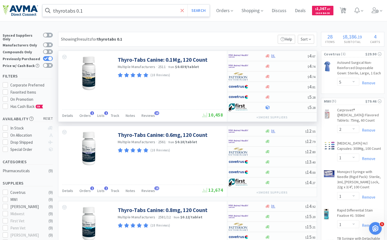
click at [184, 9] on icon at bounding box center [181, 10] width 3 height 5
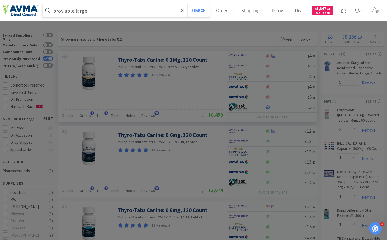
type input "proviable large"
click at [187, 4] on button "Search" at bounding box center [198, 10] width 22 height 12
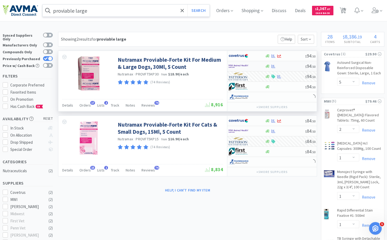
click at [286, 66] on div at bounding box center [284, 66] width 40 height 4
select select "1"
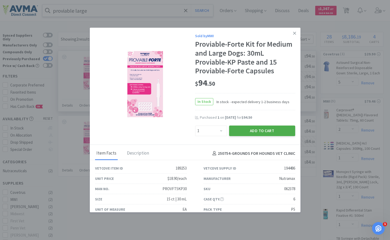
click at [263, 130] on button "Add to Cart" at bounding box center [262, 131] width 66 height 11
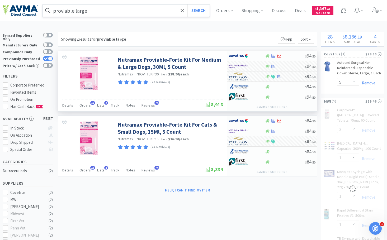
select select "1"
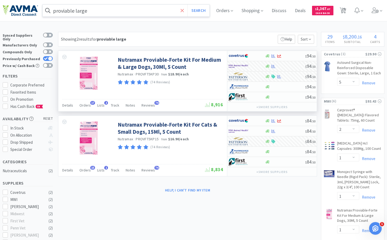
click at [184, 11] on icon at bounding box center [181, 10] width 3 height 5
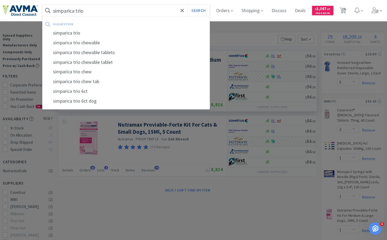
type input "simparica trio"
click at [187, 4] on button "Search" at bounding box center [198, 10] width 22 height 12
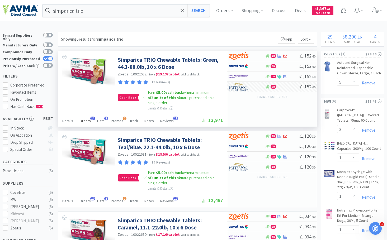
click at [82, 122] on span "Orders" at bounding box center [84, 120] width 11 height 5
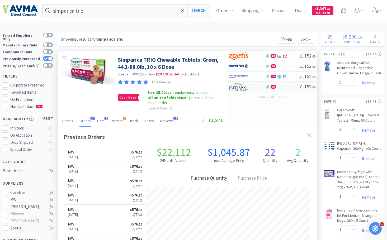
click at [85, 122] on span "Orders" at bounding box center [84, 120] width 11 height 5
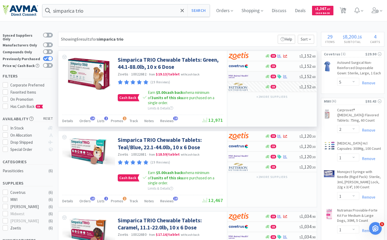
click at [291, 75] on div "CB" at bounding box center [281, 77] width 35 height 4
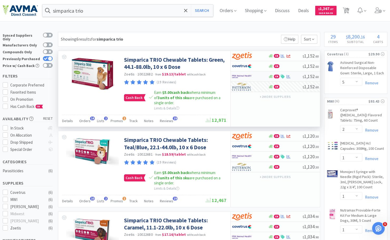
select select "2"
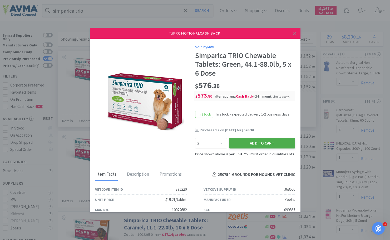
click at [263, 141] on button "Add to Cart" at bounding box center [262, 143] width 66 height 11
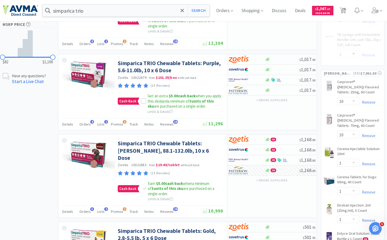
scroll to position [290, 0]
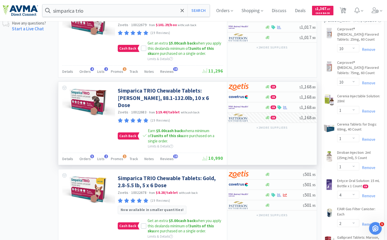
select select "2"
select select "1"
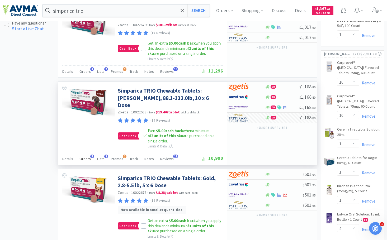
click at [80, 157] on span "Orders" at bounding box center [84, 158] width 11 height 5
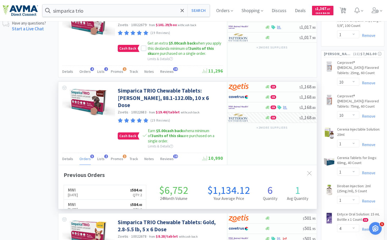
scroll to position [131, 258]
click at [80, 157] on span "Orders" at bounding box center [84, 158] width 11 height 5
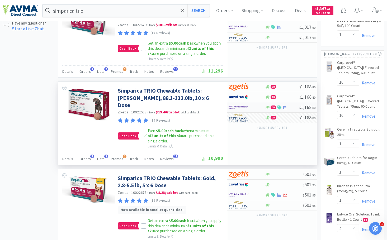
click at [291, 109] on div "CB" at bounding box center [281, 107] width 35 height 4
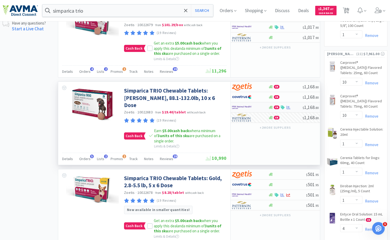
select select "2"
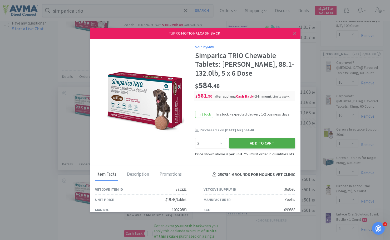
click at [252, 142] on button "Add to Cart" at bounding box center [262, 143] width 66 height 11
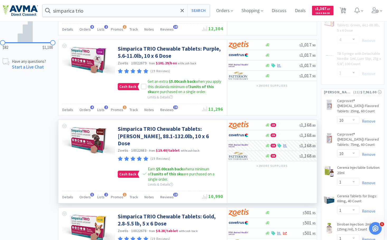
scroll to position [185, 0]
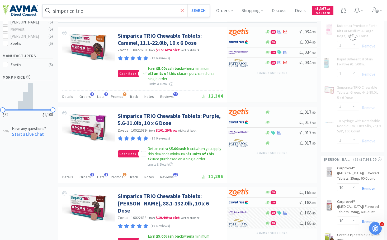
select select "2"
click at [184, 10] on icon at bounding box center [181, 10] width 3 height 3
select select "1"
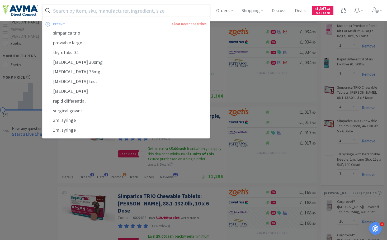
click at [160, 13] on input "text" at bounding box center [125, 10] width 167 height 12
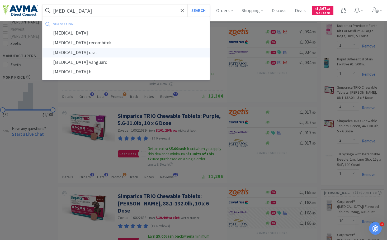
click at [76, 53] on div "[MEDICAL_DATA] oral" at bounding box center [125, 53] width 167 height 10
type input "[MEDICAL_DATA] oral"
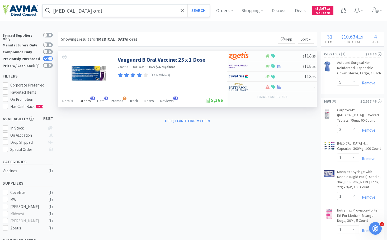
click at [90, 98] on span "17" at bounding box center [92, 99] width 5 height 4
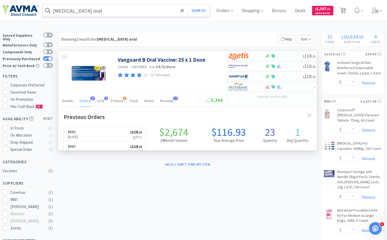
scroll to position [141, 258]
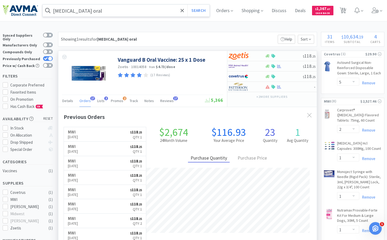
click at [90, 98] on span "17" at bounding box center [92, 99] width 5 height 4
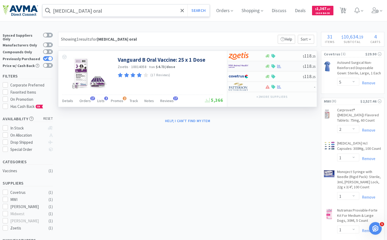
click at [290, 65] on div at bounding box center [283, 66] width 38 height 4
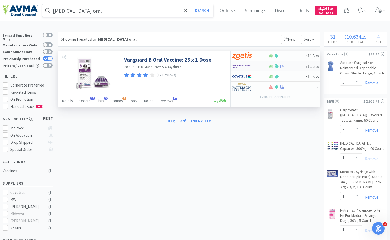
select select "1"
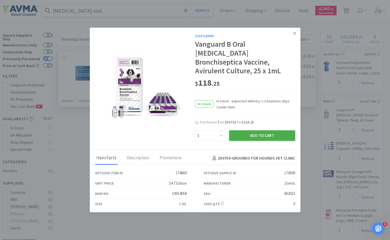
click at [256, 130] on button "Add to Cart" at bounding box center [262, 135] width 66 height 11
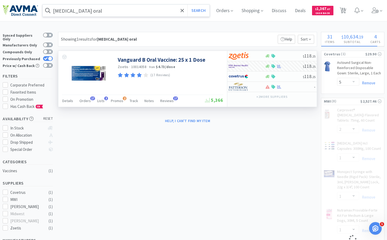
select select "1"
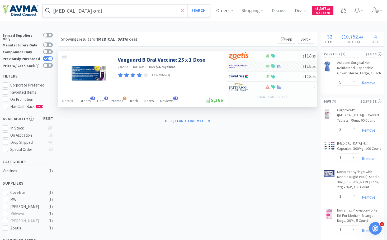
click at [184, 10] on icon at bounding box center [181, 10] width 3 height 5
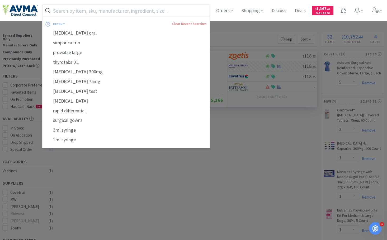
click at [158, 12] on input "text" at bounding box center [125, 10] width 167 height 12
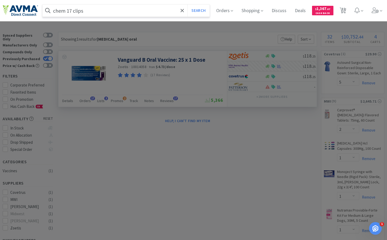
type input "chem 17 clips"
click at [187, 4] on button "Search" at bounding box center [198, 10] width 22 height 12
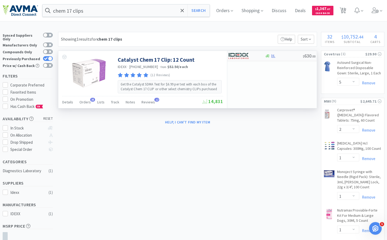
click at [286, 56] on div at bounding box center [283, 56] width 38 height 4
select select "1"
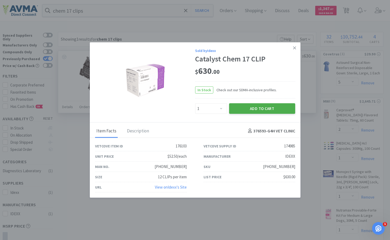
click at [272, 109] on button "Add to Cart" at bounding box center [262, 108] width 66 height 11
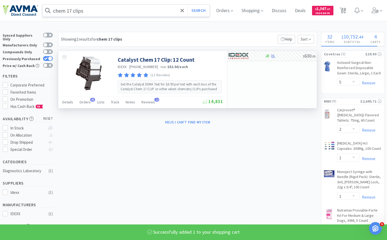
select select "1"
click at [184, 10] on icon at bounding box center [181, 10] width 3 height 5
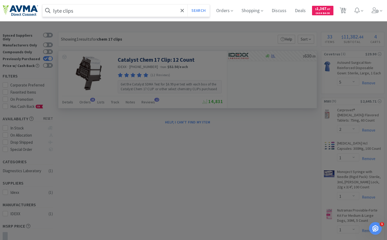
type input "lyte clips"
click at [187, 4] on button "Search" at bounding box center [198, 10] width 22 height 12
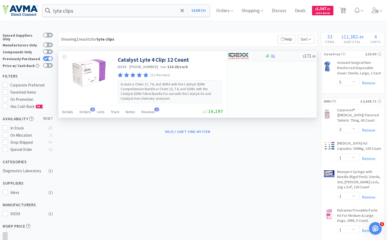
click at [284, 57] on div at bounding box center [283, 56] width 38 height 4
select select "1"
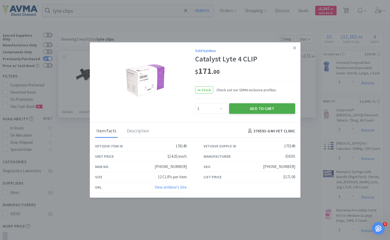
click at [266, 110] on button "Add to Cart" at bounding box center [262, 108] width 66 height 11
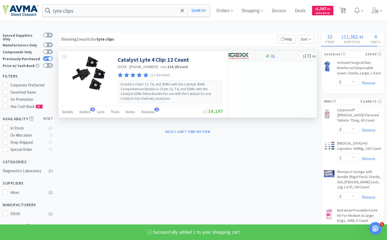
select select "1"
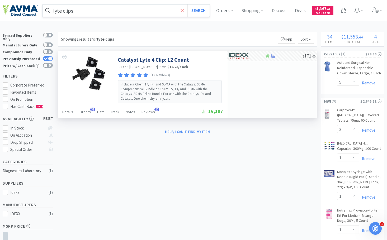
click at [184, 11] on icon at bounding box center [181, 10] width 3 height 5
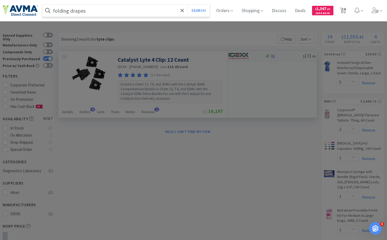
click at [187, 4] on button "Search" at bounding box center [198, 10] width 22 height 12
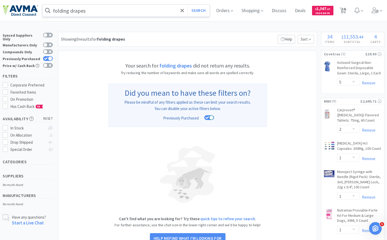
click at [143, 12] on input "folding drapes" at bounding box center [125, 10] width 167 height 12
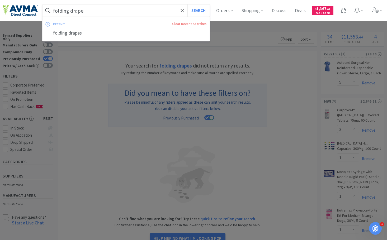
click at [187, 4] on button "Search" at bounding box center [198, 10] width 22 height 12
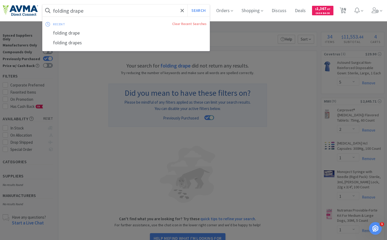
click at [143, 12] on input "folding drape" at bounding box center [125, 10] width 167 height 12
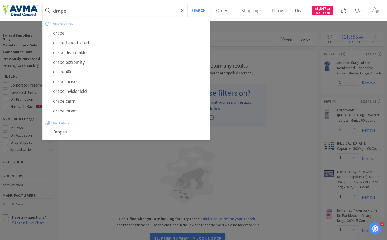
click at [187, 4] on button "Search" at bounding box center [198, 10] width 22 height 12
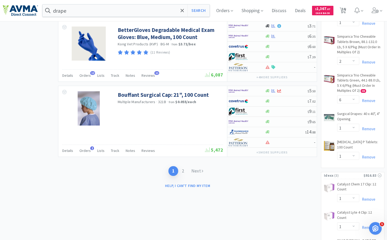
scroll to position [932, 0]
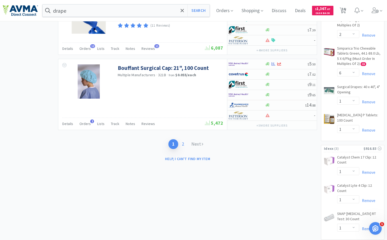
click at [183, 144] on link "2" at bounding box center [182, 144] width 9 height 10
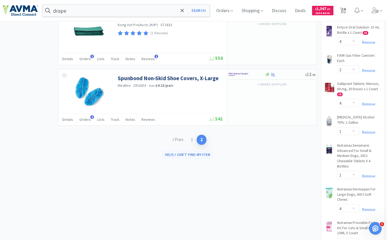
scroll to position [554, 0]
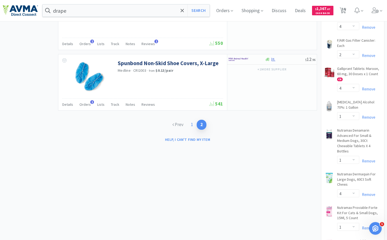
click at [192, 126] on link "1" at bounding box center [191, 125] width 9 height 10
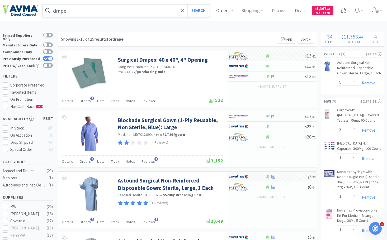
click at [112, 15] on input "drape" at bounding box center [125, 10] width 167 height 12
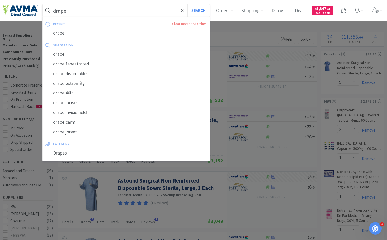
click at [112, 14] on input "drape" at bounding box center [125, 10] width 167 height 12
click at [112, 13] on input "drape" at bounding box center [125, 10] width 167 height 12
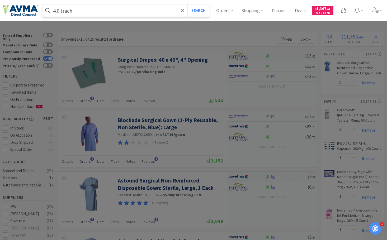
click at [187, 4] on button "Search" at bounding box center [198, 10] width 22 height 12
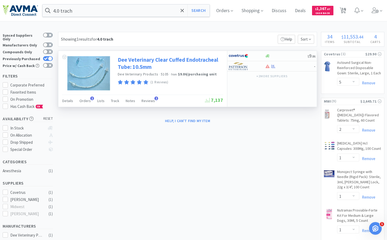
click at [175, 61] on link "Dee Veterinary Clear Cuffed Endotracheal Tube: 10.5mm" at bounding box center [170, 63] width 104 height 15
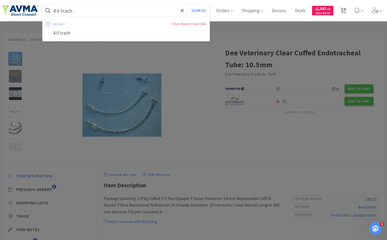
click at [90, 15] on input "4.0 trach" at bounding box center [125, 10] width 167 height 12
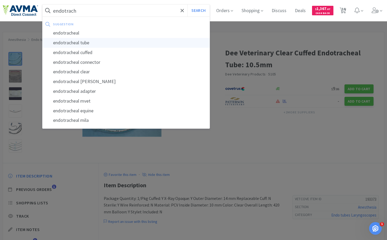
click at [86, 46] on div "endotracheal tube" at bounding box center [125, 43] width 167 height 10
type input "endotracheal tube"
select select "5"
select select "2"
select select "1"
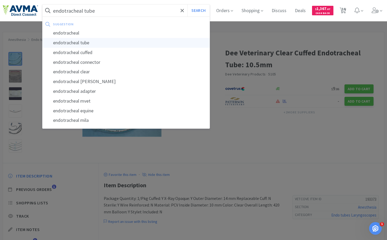
select select "1"
select select "2"
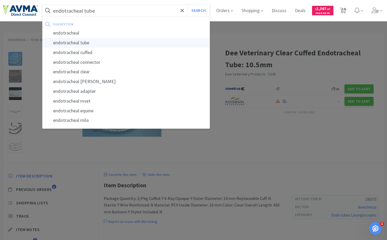
select select "1"
select select "10"
select select "1"
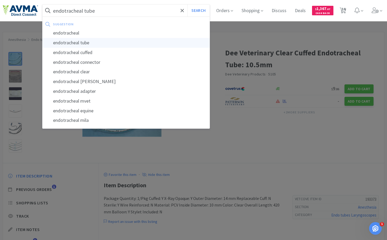
select select "1"
select select "4"
select select "2"
select select "4"
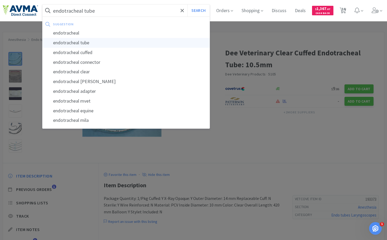
select select "1"
select select "4"
select select "1"
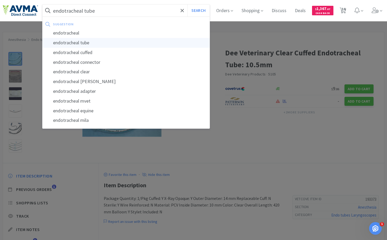
select select "1"
select select "2"
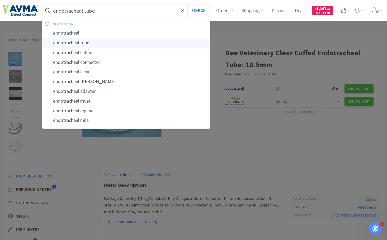
select select "6"
select select "1"
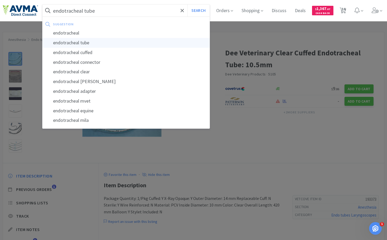
select select "1"
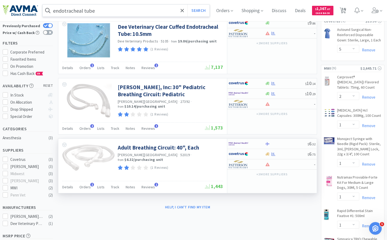
scroll to position [26, 0]
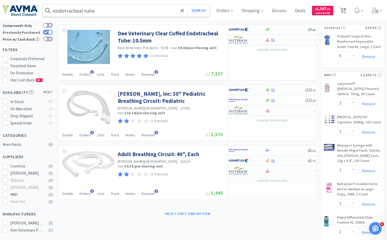
click at [46, 31] on icon at bounding box center [46, 32] width 4 height 3
checkbox input "false"
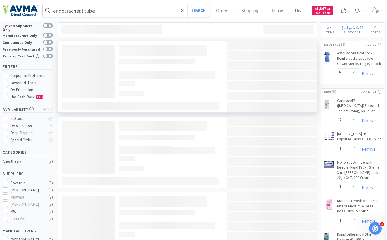
scroll to position [0, 0]
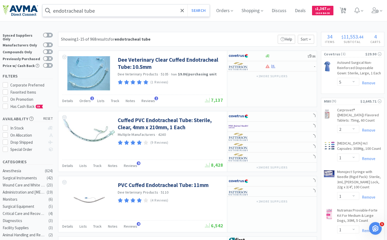
click at [53, 10] on span at bounding box center [47, 10] width 11 height 8
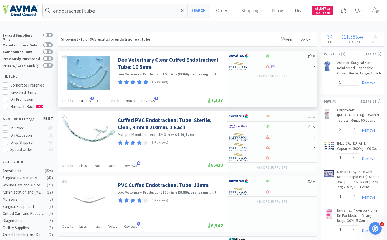
click at [86, 100] on span "Orders" at bounding box center [84, 100] width 11 height 5
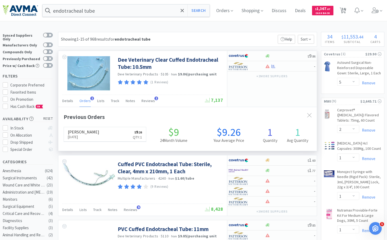
scroll to position [131, 258]
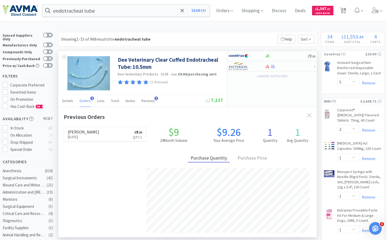
click at [86, 100] on span "Orders" at bounding box center [84, 100] width 11 height 5
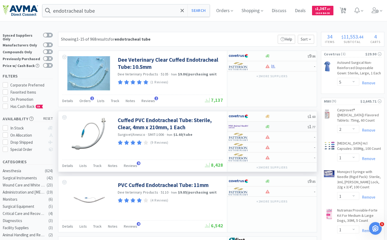
click at [294, 126] on div at bounding box center [285, 127] width 43 height 4
select select "1"
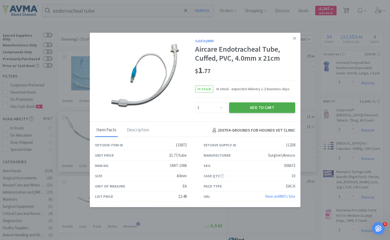
click at [257, 108] on button "Add to Cart" at bounding box center [262, 107] width 66 height 11
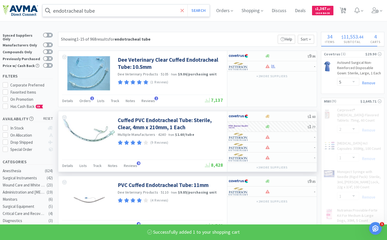
click at [184, 10] on icon at bounding box center [181, 10] width 3 height 5
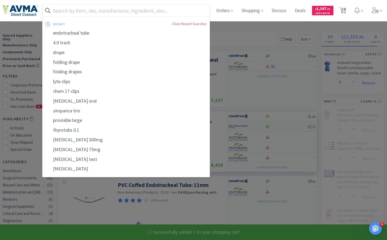
click at [138, 12] on input "text" at bounding box center [125, 10] width 167 height 12
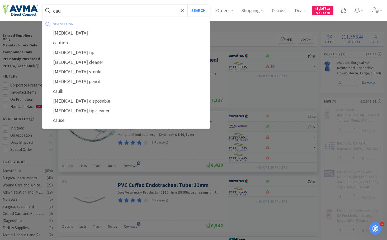
type input "caug"
select select "2"
select select "1"
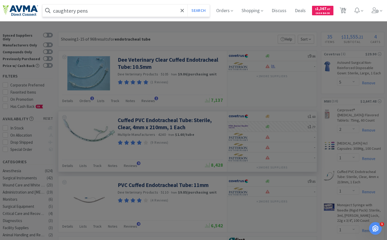
type input "caughtery pens"
click at [187, 4] on button "Search" at bounding box center [198, 10] width 22 height 12
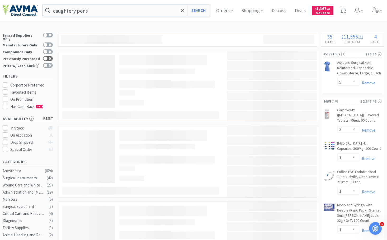
click at [48, 56] on div at bounding box center [48, 58] width 10 height 5
checkbox input "true"
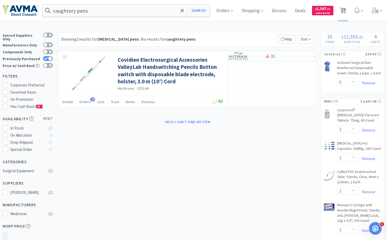
click at [345, 11] on span "35" at bounding box center [343, 8] width 4 height 21
select select "1"
select select "5"
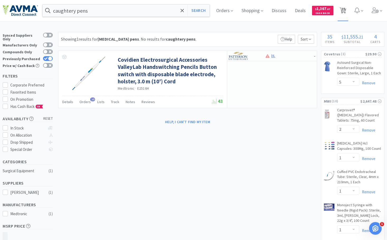
select select "2"
select select "1"
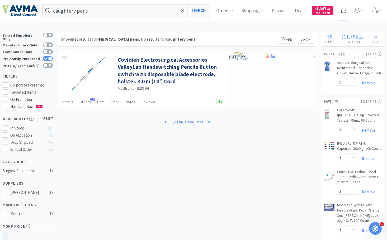
select select "1"
select select "2"
select select "1"
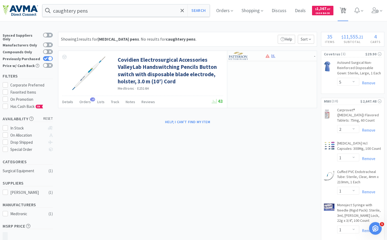
select select "10"
select select "1"
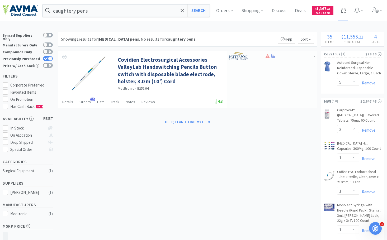
select select "4"
select select "2"
select select "4"
select select "1"
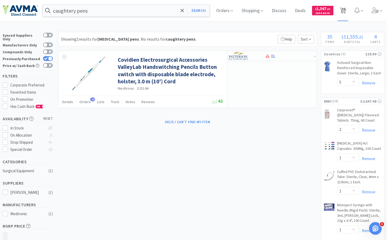
select select "4"
select select "1"
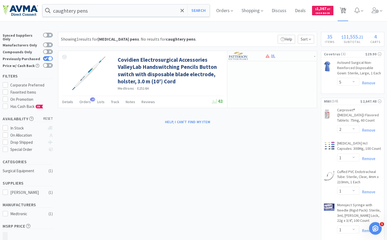
select select "1"
select select "2"
select select "6"
select select "1"
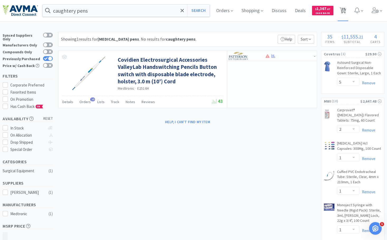
select select "1"
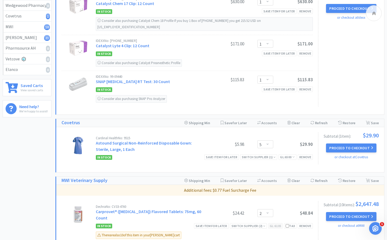
scroll to position [105, 0]
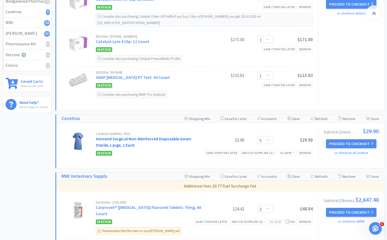
click at [186, 136] on link "Astound Surgical Non-Reinforced Disposable Gown: Sterile, Large, 1 Each" at bounding box center [144, 142] width 96 height 12
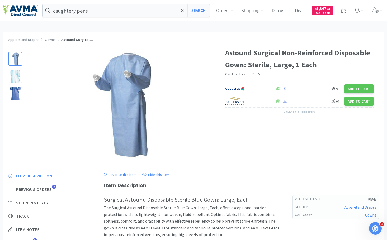
click at [352, 10] on div "Orders Shopping Discuss Discuss Deals Deals $ 1,367 . 07 Cash Back 35 35" at bounding box center [298, 10] width 172 height 21
click at [346, 11] on icon at bounding box center [342, 11] width 7 height 6
select select "1"
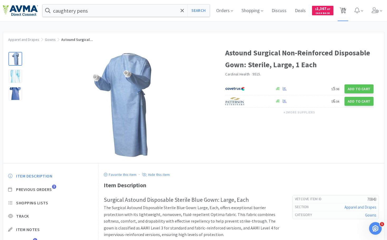
select select "5"
select select "2"
select select "1"
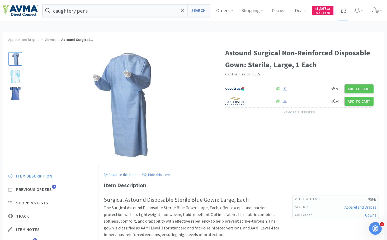
select select "1"
select select "2"
select select "1"
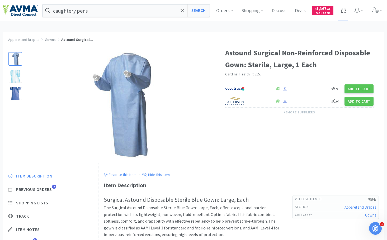
select select "1"
select select "10"
select select "1"
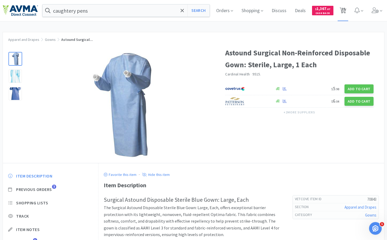
select select "1"
select select "4"
select select "2"
select select "4"
select select "1"
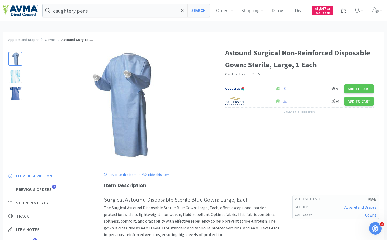
select select "1"
select select "4"
select select "1"
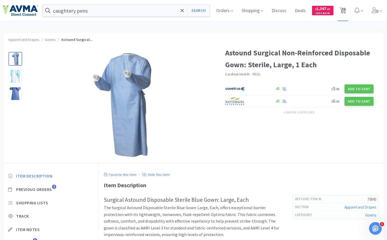
select select "1"
select select "2"
select select "6"
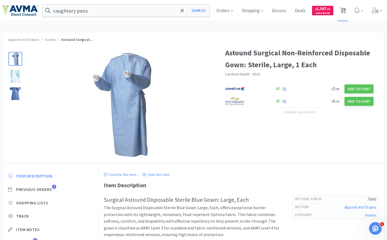
select select "1"
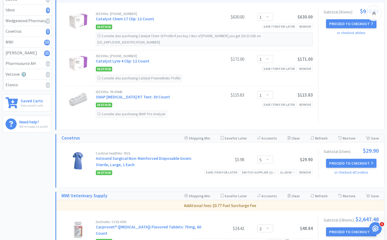
scroll to position [105, 0]
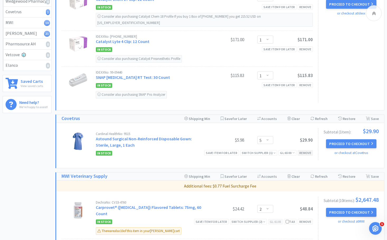
click at [306, 150] on div "Remove" at bounding box center [304, 153] width 15 height 6
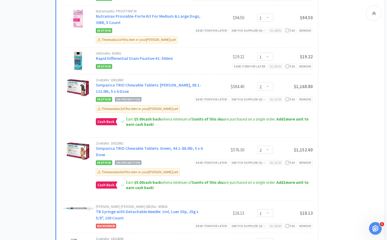
scroll to position [369, 0]
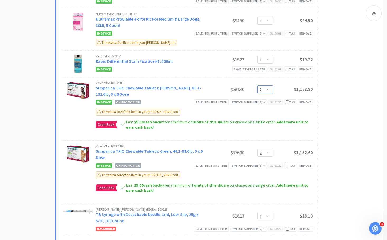
click at [268, 85] on select "Enter Quantity 2 4 6 8 10 12 14 16 18 20 22 24 26 28 30 32 34 36 38 40 Enter Qu…" at bounding box center [265, 89] width 16 height 8
click at [265, 85] on select "Enter Quantity 2 4 6 8 10 12 14 16 18 20 22 24 26 28 30 32 34 36 38 40 Enter Qu…" at bounding box center [265, 89] width 16 height 8
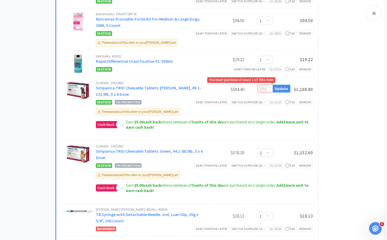
type input "1"
type input "2"
click at [342, 73] on div "Subtotal ( 10 item s ): $2,647.48 Proceed to Checkout or checkout at MWI" at bounding box center [348, 68] width 61 height 387
select select "2"
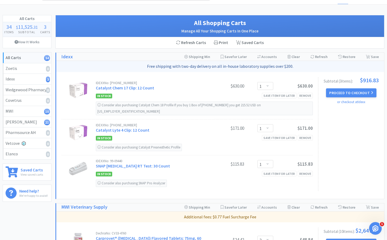
scroll to position [26, 0]
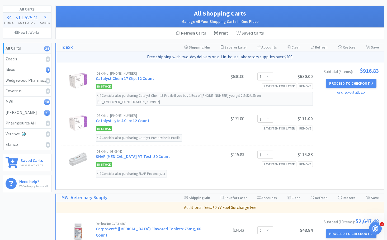
click at [208, 75] on div "$630.00" at bounding box center [224, 76] width 40 height 6
click at [200, 77] on div "IDEXX No: [PHONE_NUMBER] Catalyst Chem 17 Clip: 12 Count" at bounding box center [150, 77] width 109 height 10
click at [193, 79] on div "IDEXX No: [PHONE_NUMBER] Catalyst Chem 17 Clip: 12 Count" at bounding box center [150, 77] width 109 height 10
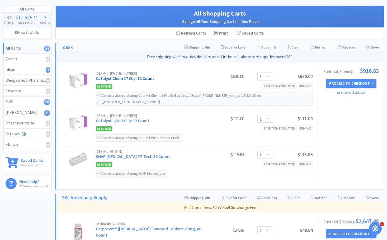
click at [150, 79] on link "Catalyst Chem 17 Clip: 12 Count" at bounding box center [125, 78] width 58 height 5
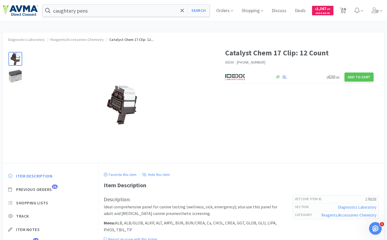
select select "1"
select select "2"
select select "1"
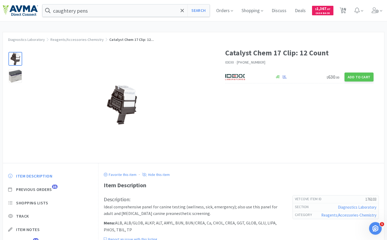
select select "1"
select select "2"
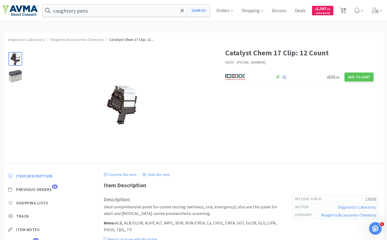
select select "2"
select select "1"
select select "10"
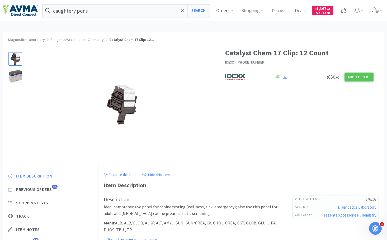
select select "1"
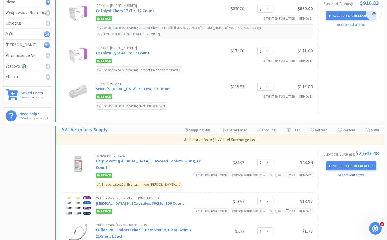
scroll to position [105, 0]
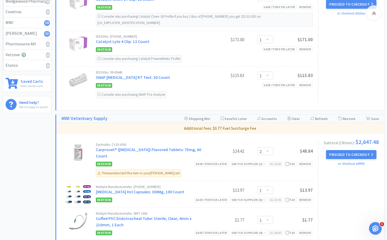
click at [225, 139] on div "Dechra No: CV33-4760 Carprovet® ([MEDICAL_DATA]) Flavored Tablets: 75mg, 60 Cou…" at bounding box center [186, 160] width 251 height 42
click at [271, 115] on div "Switch Accounts ( 250754 )" at bounding box center [267, 119] width 20 height 8
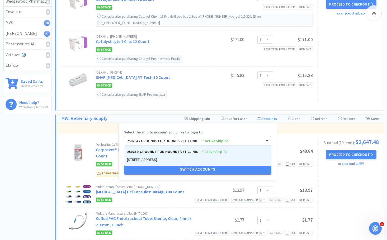
click at [268, 140] on span at bounding box center [267, 141] width 3 height 2
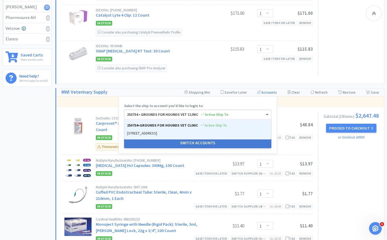
click at [228, 138] on button "Switch Accounts" at bounding box center [197, 143] width 147 height 11
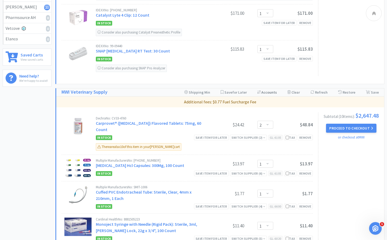
click at [273, 88] on div "Switch Accounts ( 250754 )" at bounding box center [267, 92] width 20 height 8
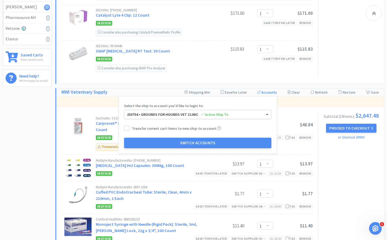
click at [268, 114] on span at bounding box center [267, 115] width 3 height 2
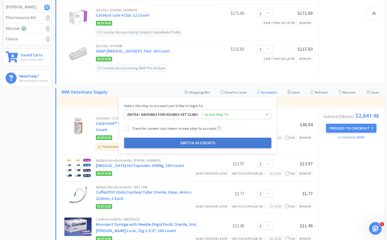
click at [199, 138] on button "Switch Accounts" at bounding box center [197, 143] width 147 height 11
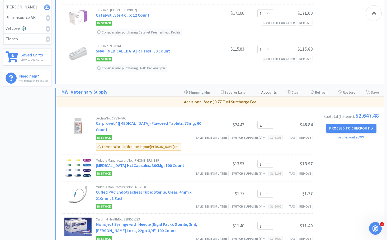
click at [268, 88] on div "Switch Accounts ( 250754 )" at bounding box center [267, 92] width 20 height 8
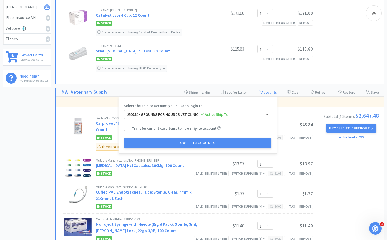
click at [268, 114] on span at bounding box center [267, 115] width 3 height 2
click at [268, 110] on span at bounding box center [267, 114] width 7 height 9
click at [260, 102] on form "Select the ship to account you'd like to login to: 250754 • GROUNDS FOR HOUNDS …" at bounding box center [197, 125] width 147 height 46
click at [268, 102] on form "Select the ship to account you'd like to login to: 250754 • GROUNDS FOR HOUNDS …" at bounding box center [197, 125] width 147 height 46
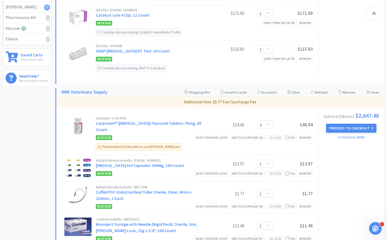
click at [291, 99] on p "Additional fees: $0.77 Fuel Surcharge Fee" at bounding box center [219, 102] width 323 height 7
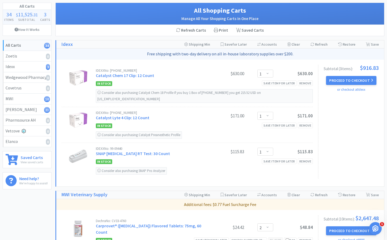
scroll to position [26, 0]
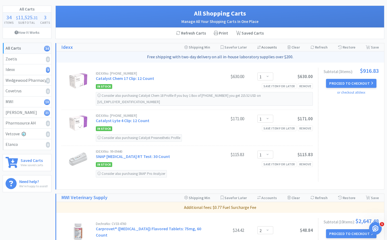
click at [273, 47] on div "Switch Accounts ( 376593 )" at bounding box center [267, 47] width 20 height 8
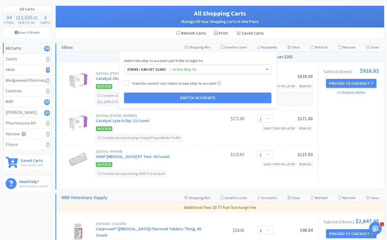
click at [268, 69] on span at bounding box center [267, 70] width 3 height 2
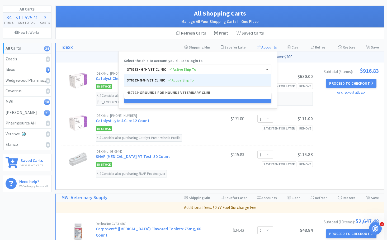
click at [267, 71] on span at bounding box center [267, 69] width 7 height 9
click at [268, 69] on span at bounding box center [267, 70] width 3 height 2
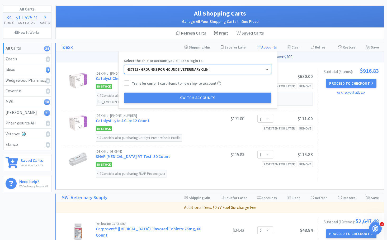
click at [268, 69] on span at bounding box center [267, 70] width 3 height 2
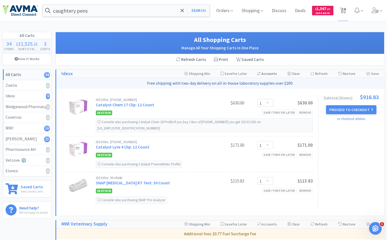
click at [286, 60] on div "Refresh Carts Print Saved Carts" at bounding box center [220, 59] width 328 height 11
